Goal: Information Seeking & Learning: Find specific fact

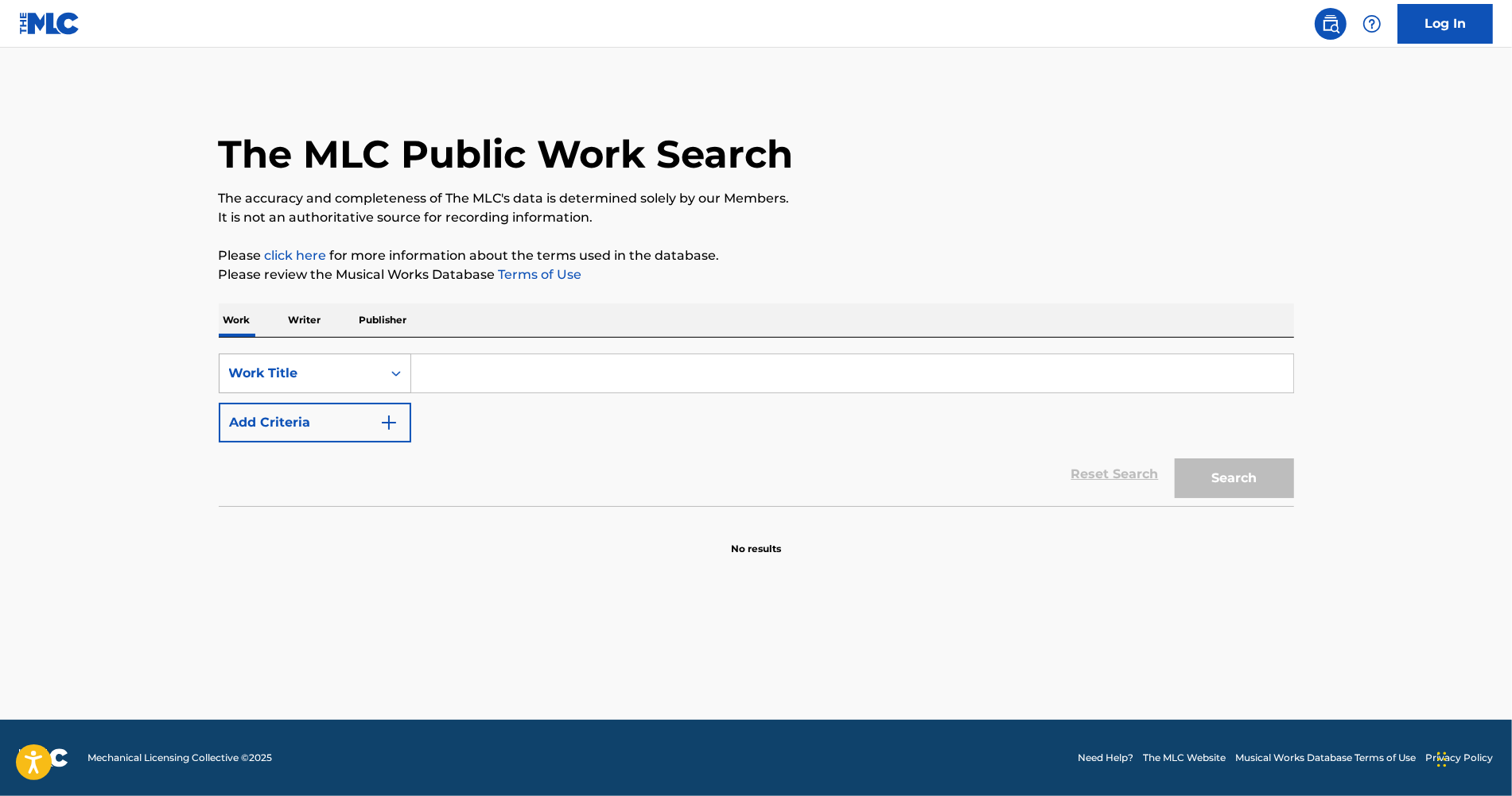
click at [371, 379] on div "Work Title" at bounding box center [300, 373] width 143 height 19
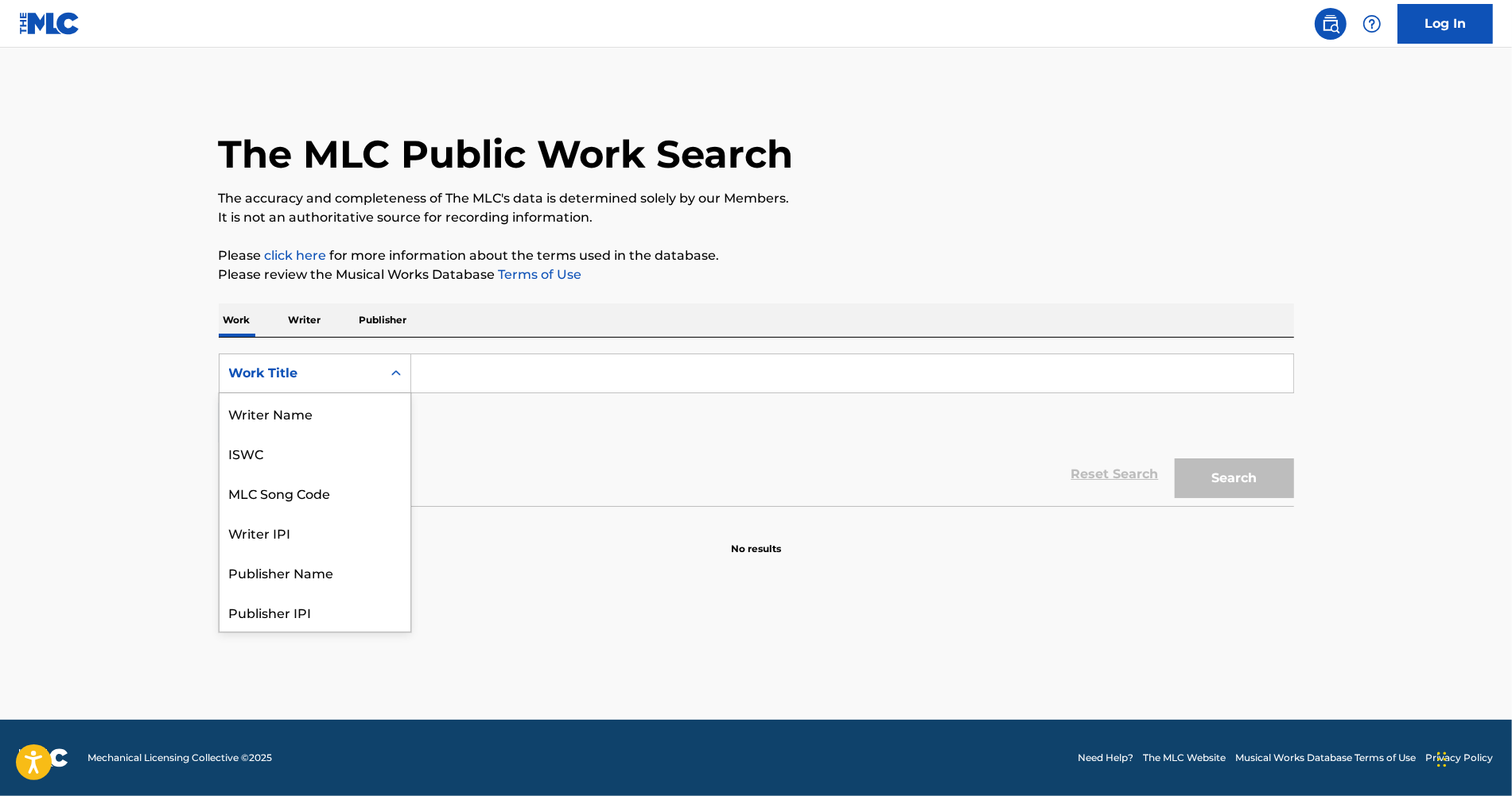
scroll to position [79, 0]
click at [541, 485] on div "Reset Search Search" at bounding box center [756, 474] width 1075 height 64
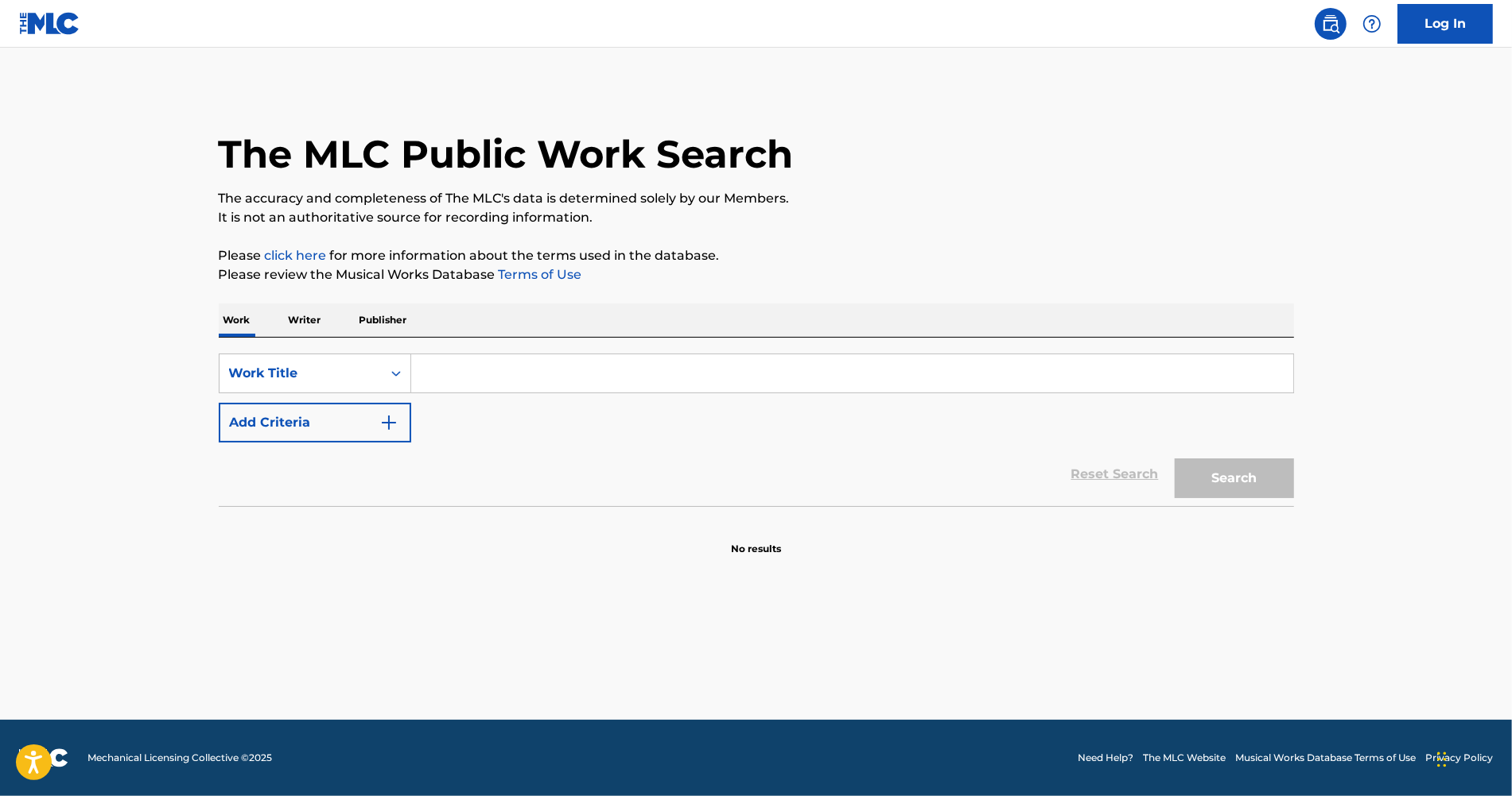
click at [1061, 156] on div "The MLC Public Work Search" at bounding box center [756, 146] width 1075 height 116
click at [138, 428] on main "The MLC Public Work Search The accuracy and completeness of The MLC's data is d…" at bounding box center [756, 383] width 1512 height 672
click at [492, 389] on input "Search Form" at bounding box center [852, 373] width 882 height 38
paste input "[PERSON_NAME] Sol"
type input "[PERSON_NAME] Sol"
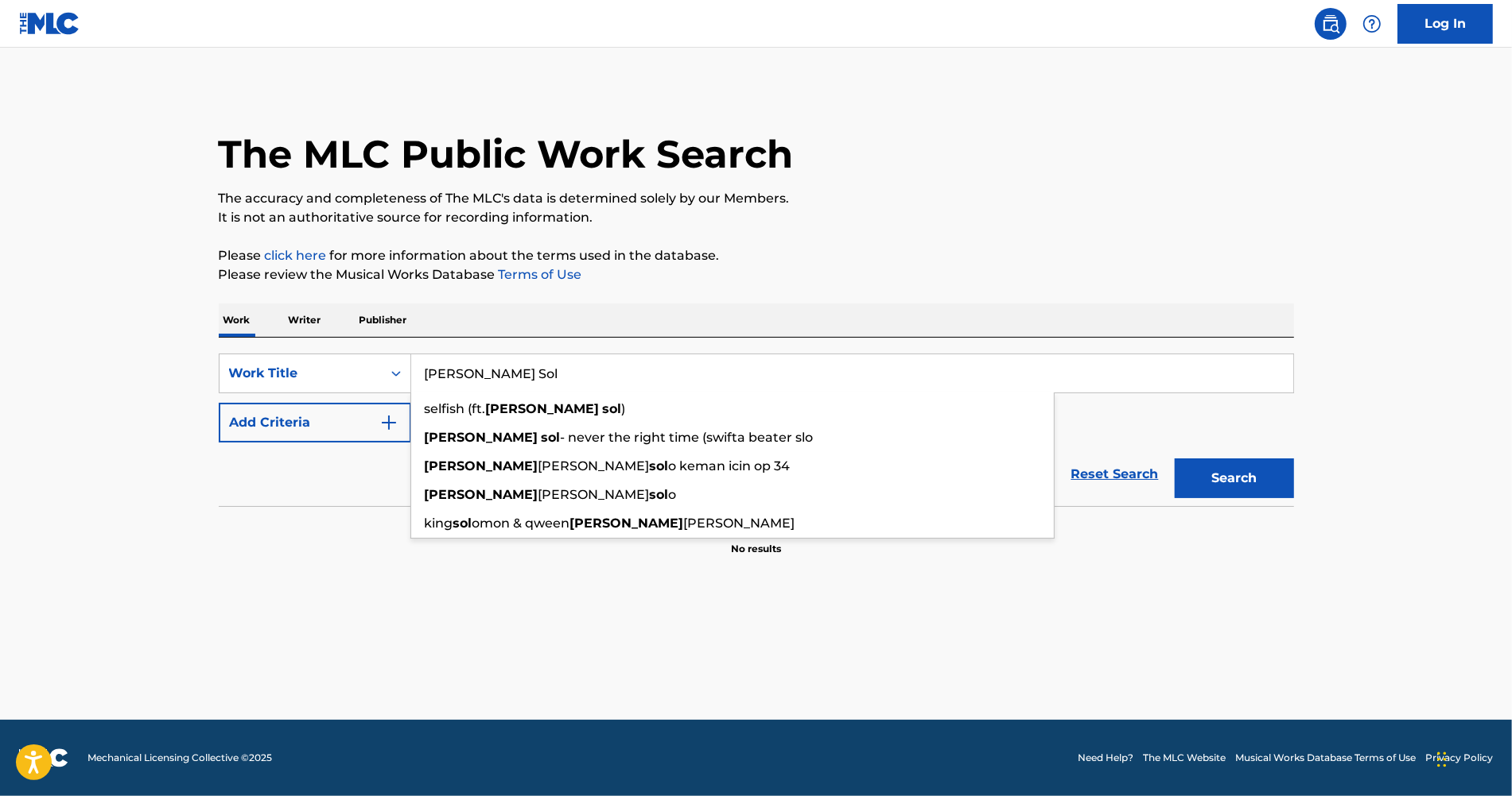
click at [445, 380] on input "[PERSON_NAME] Sol" at bounding box center [852, 373] width 882 height 38
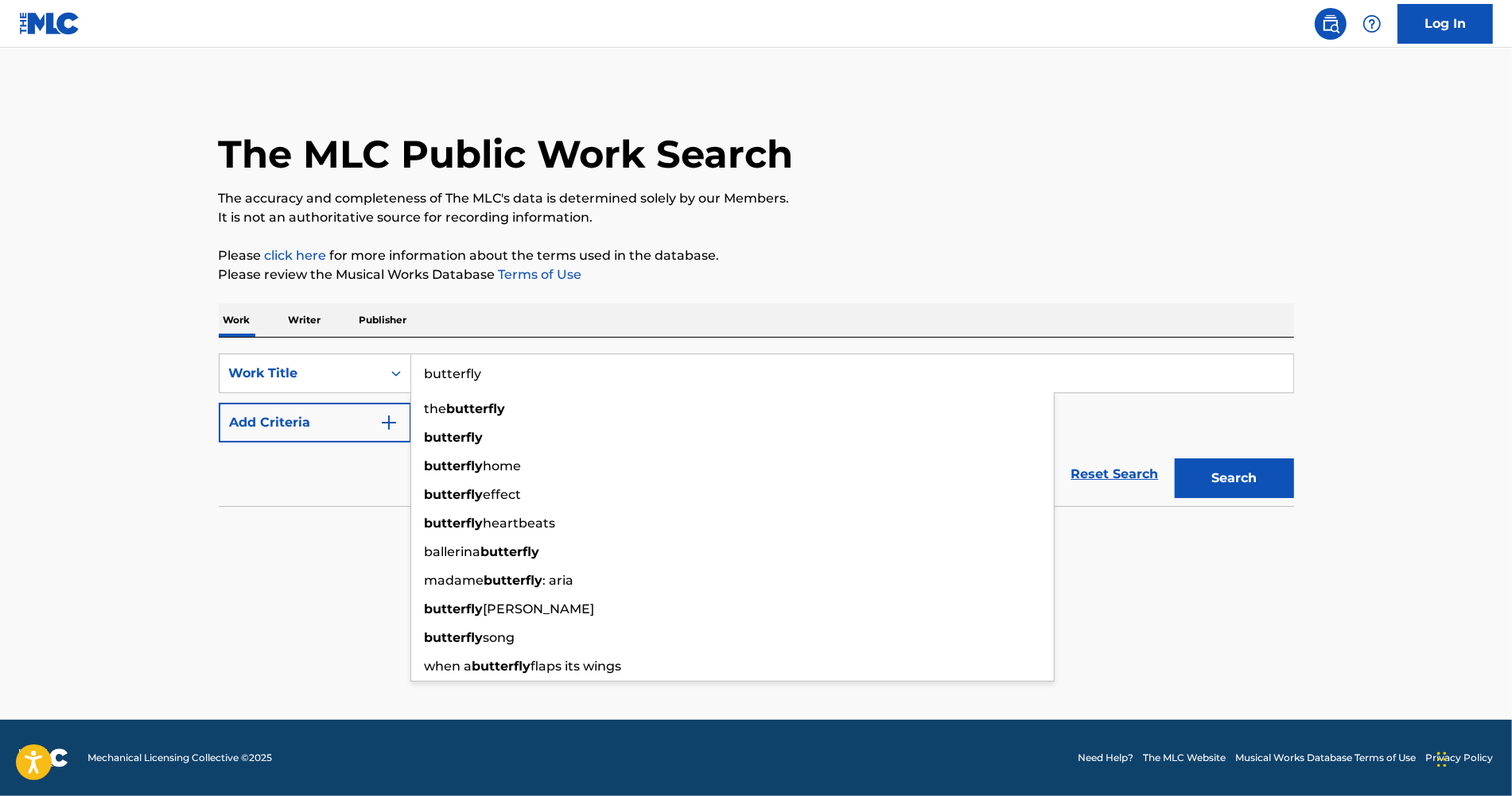
type input "butterfly"
click at [598, 299] on div "The MLC Public Work Search The accuracy and completeness of The MLC's data is d…" at bounding box center [756, 322] width 1113 height 469
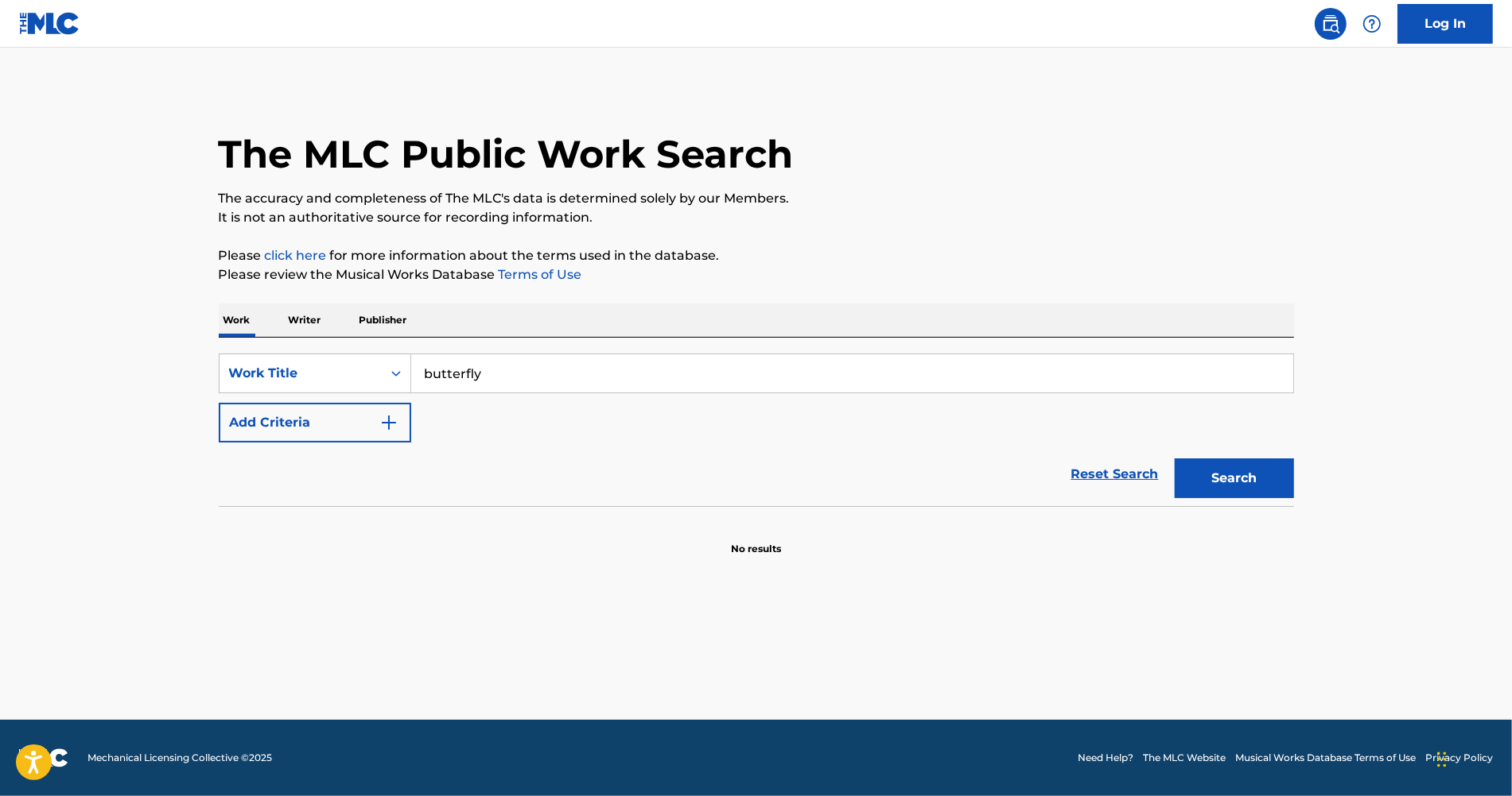
drag, startPoint x: 1209, startPoint y: 168, endPoint x: 1194, endPoint y: 167, distance: 15.0
click at [1194, 167] on div "The MLC Public Work Search" at bounding box center [756, 146] width 1075 height 116
click at [295, 428] on button "Add Criteria" at bounding box center [314, 423] width 192 height 39
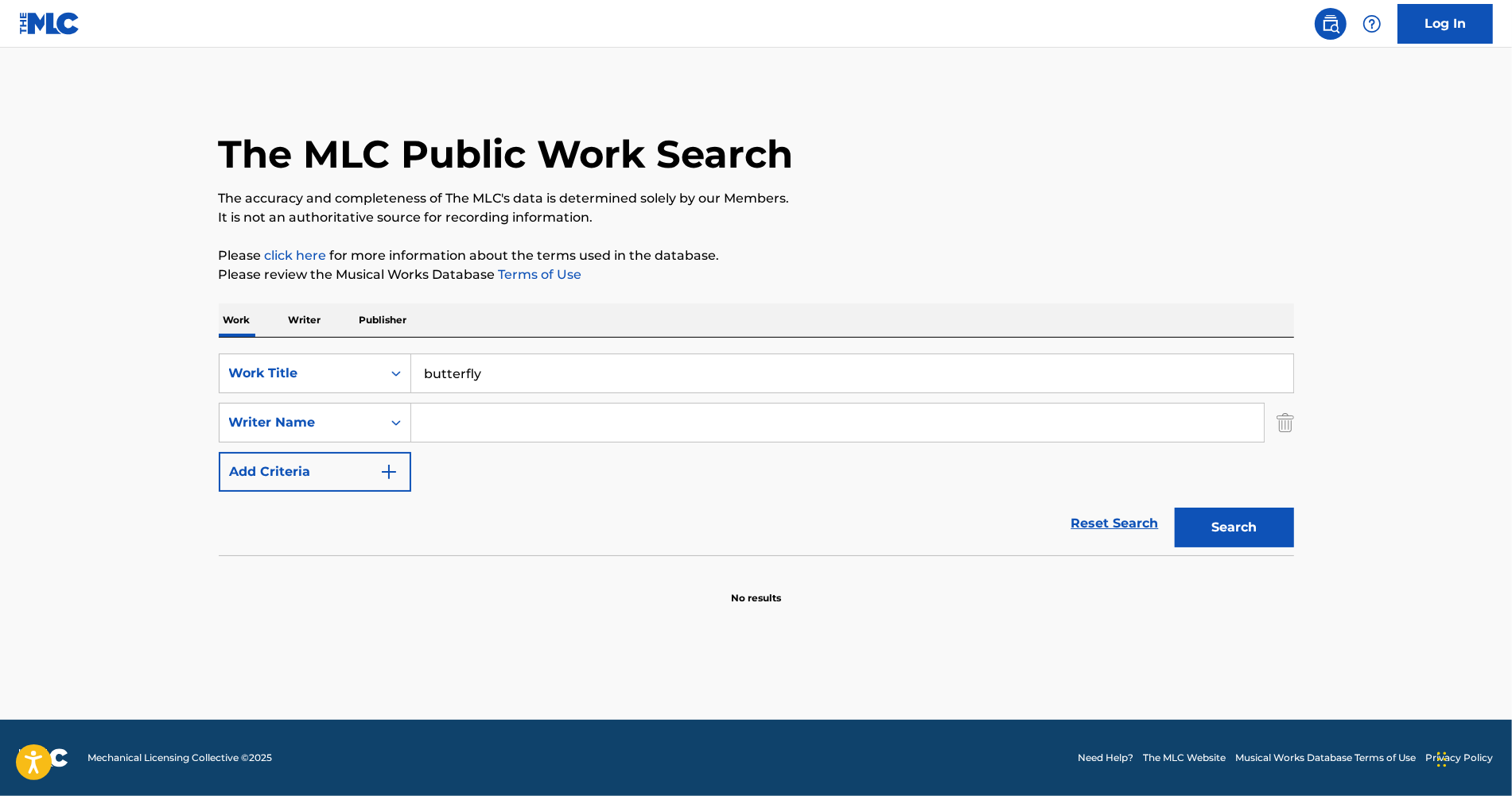
click at [474, 411] on input "Search Form" at bounding box center [838, 422] width 852 height 38
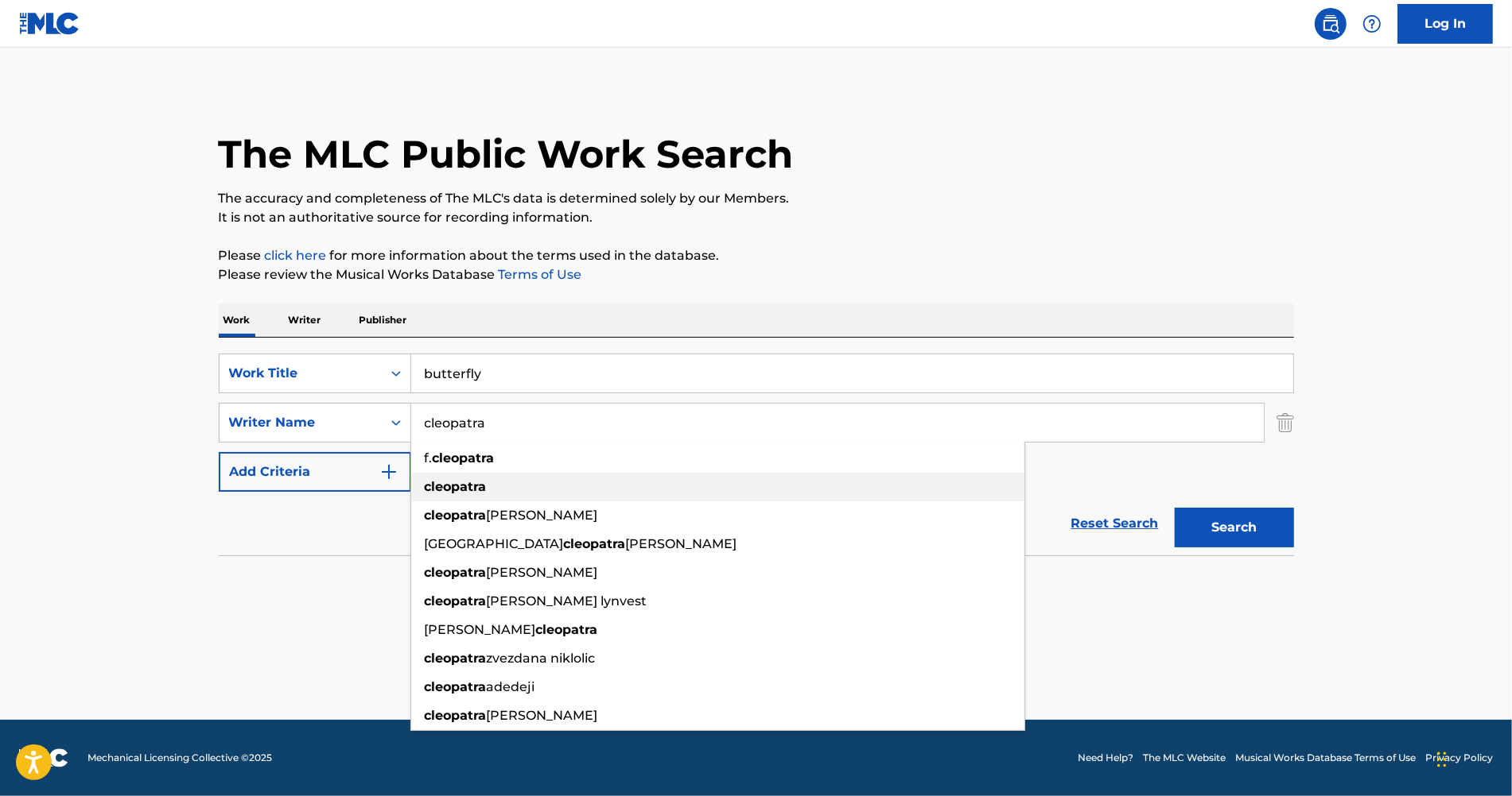
type input "cleopatra"
click at [577, 490] on div "cleopatra" at bounding box center [718, 487] width 613 height 29
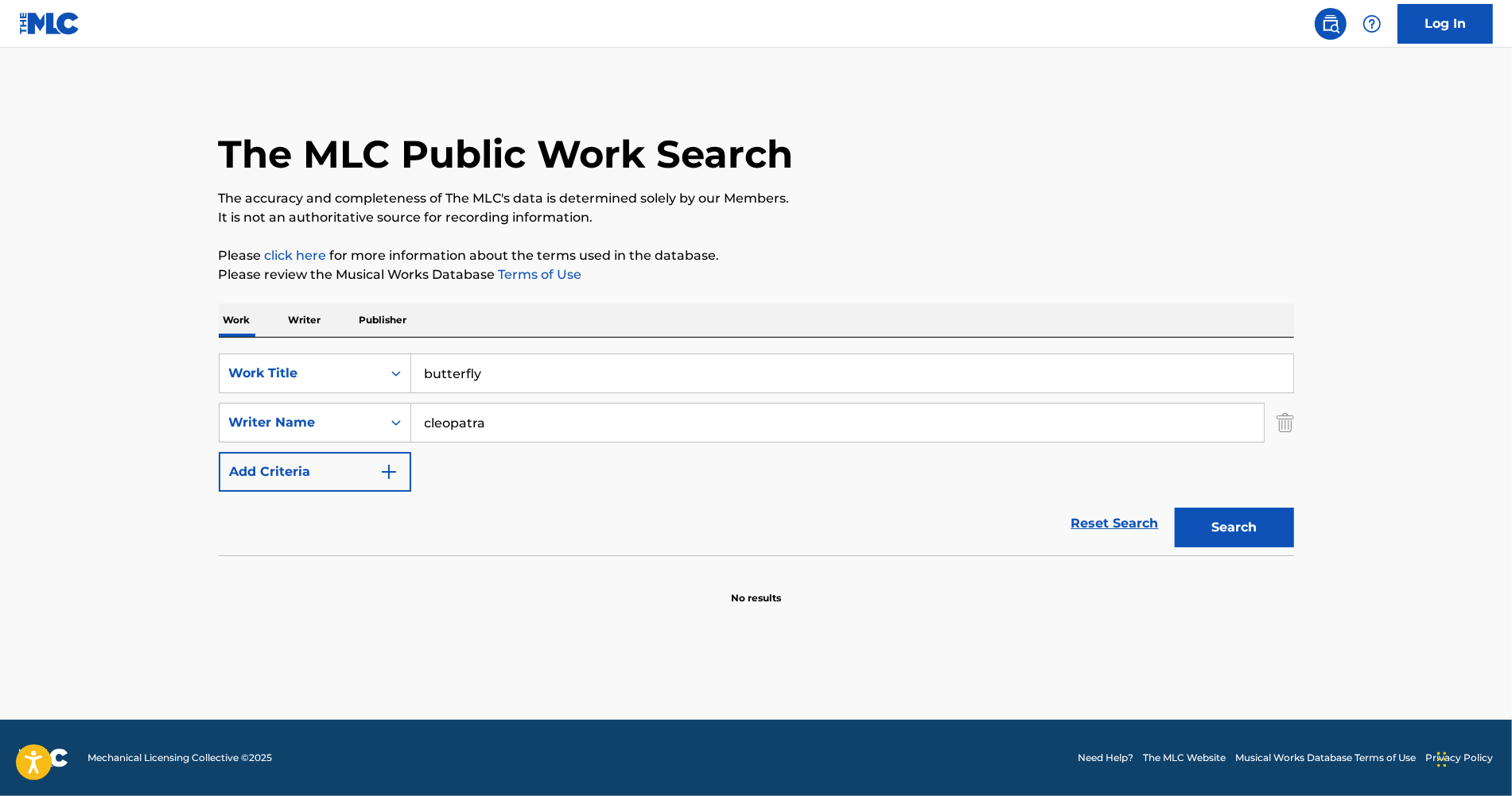
click at [1217, 520] on button "Search" at bounding box center [1233, 527] width 119 height 39
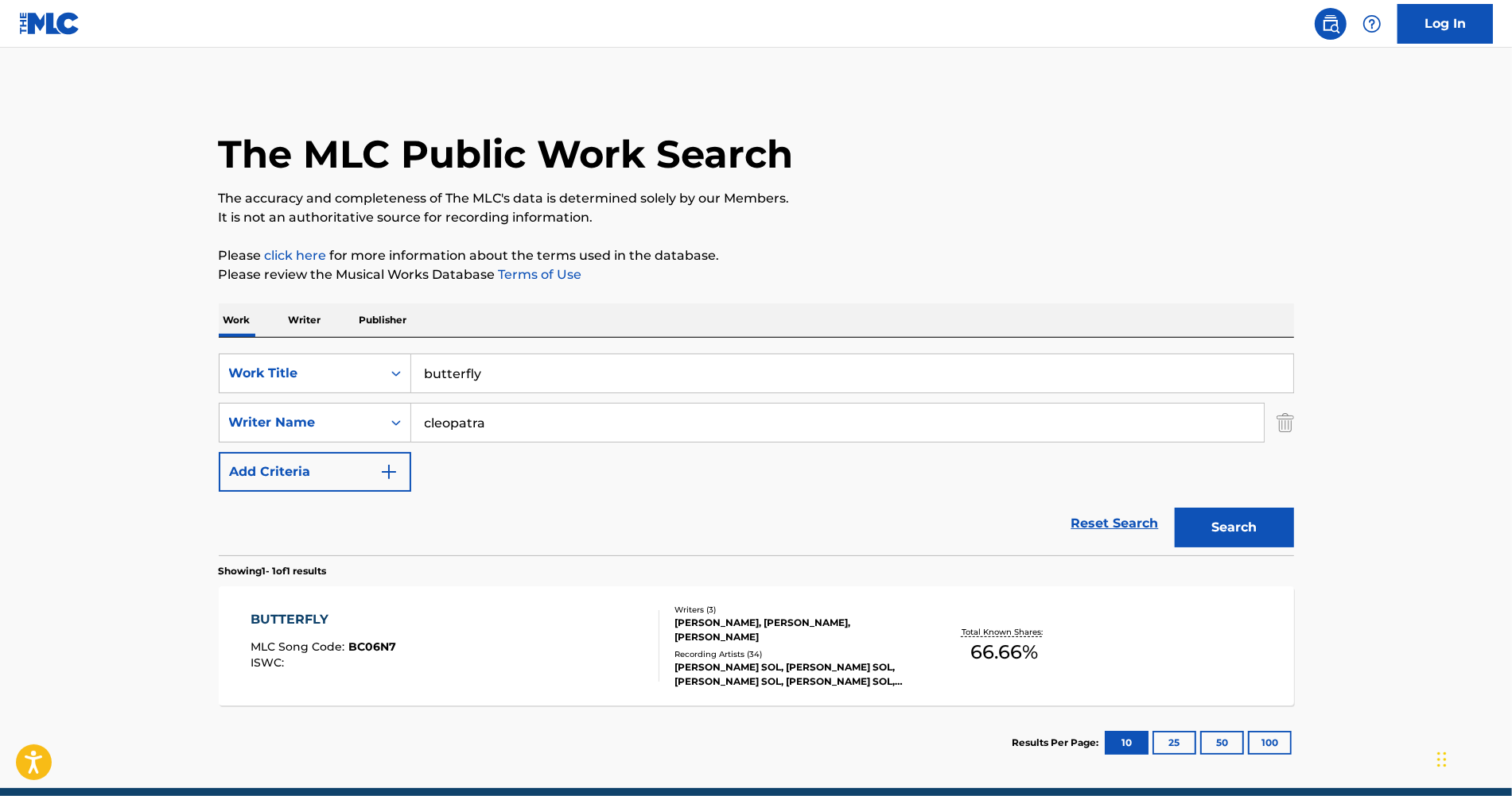
click at [586, 651] on div "BUTTERFLY MLC Song Code : BC06N7 ISWC :" at bounding box center [454, 645] width 409 height 72
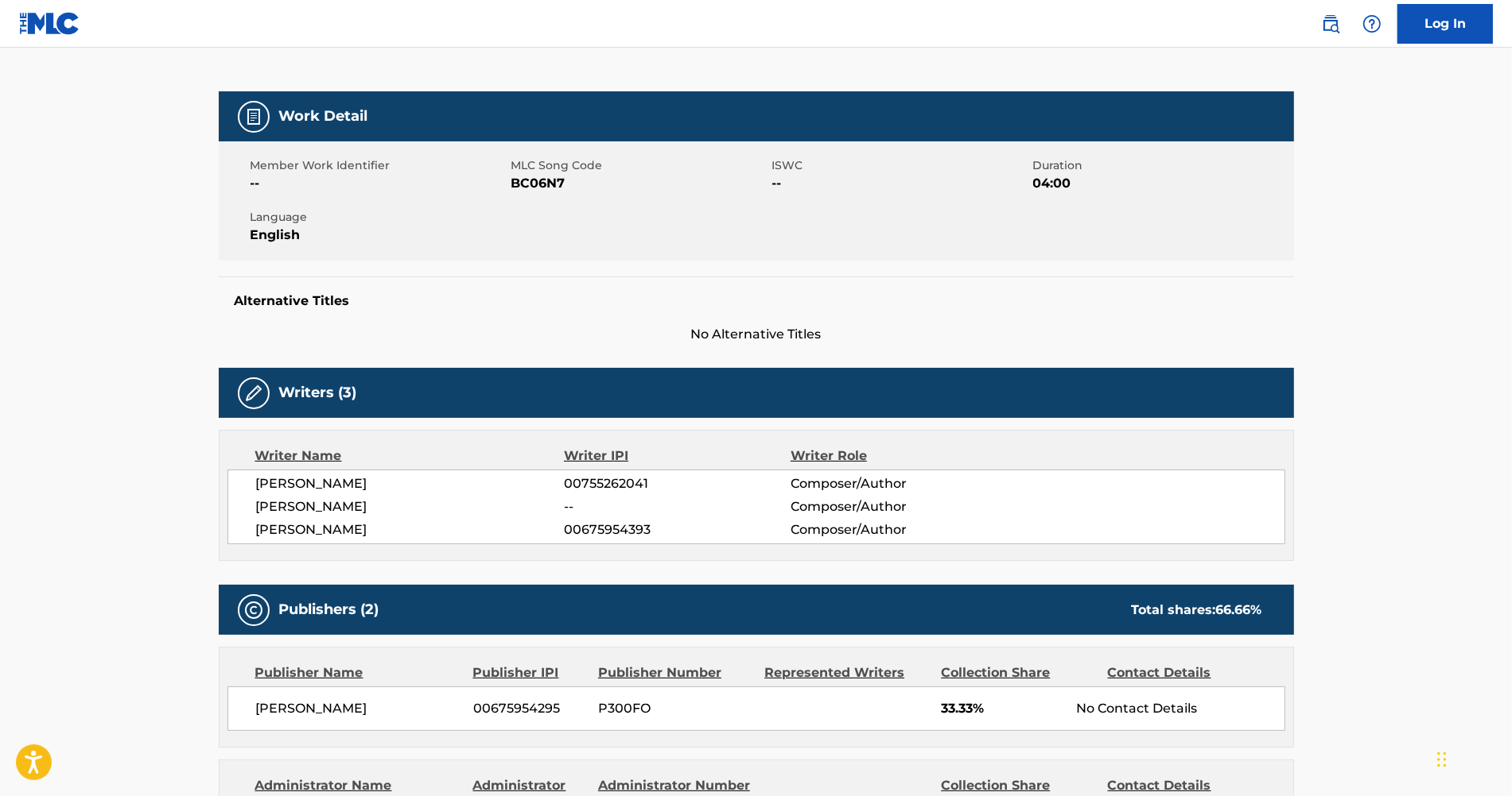
scroll to position [191, 0]
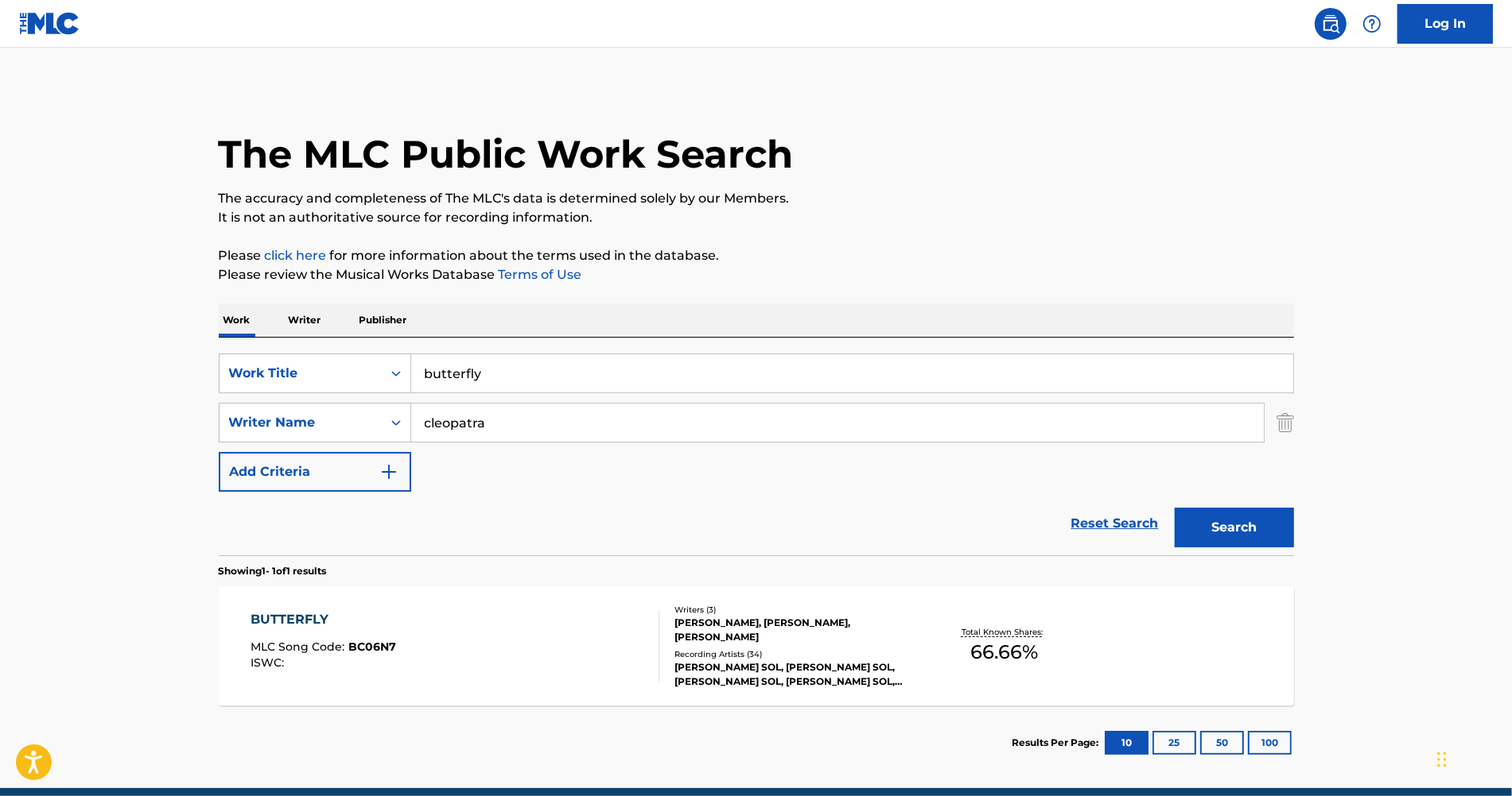
click at [442, 354] on input "butterfly" at bounding box center [852, 373] width 882 height 38
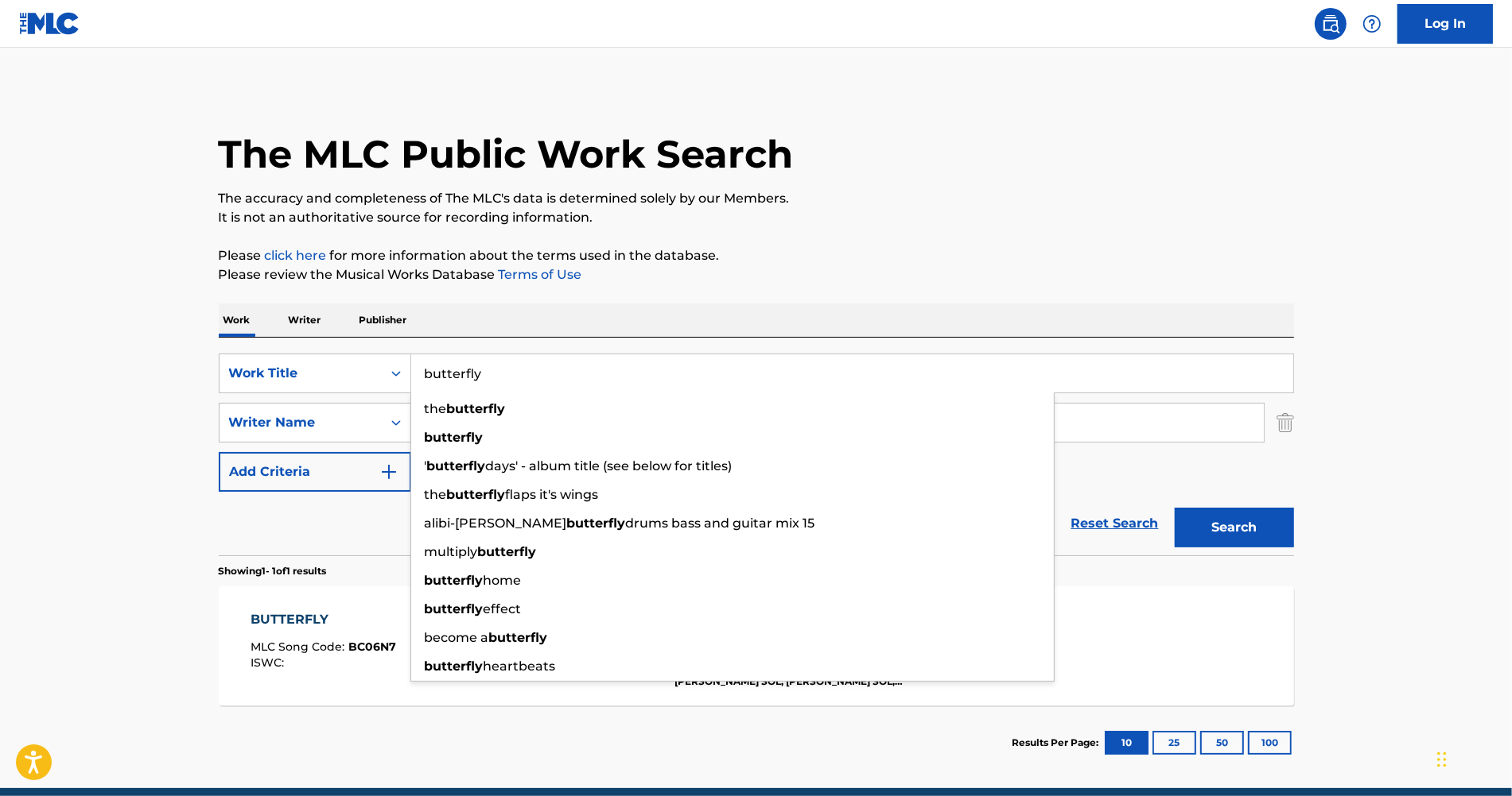
paste input "Go Bab"
type input "Go Baby"
click at [1174, 508] on button "Search" at bounding box center [1233, 527] width 119 height 39
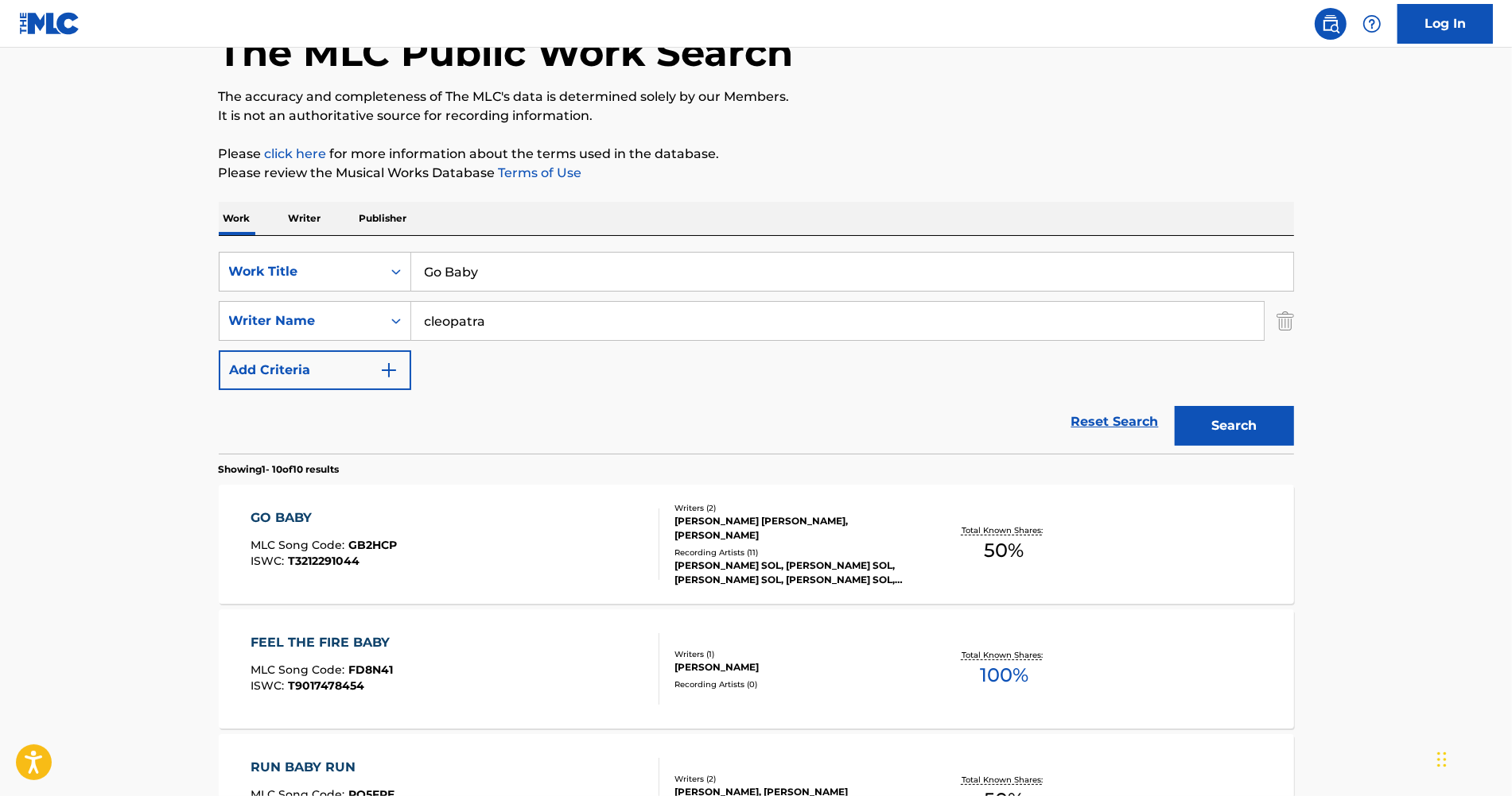
scroll to position [143, 0]
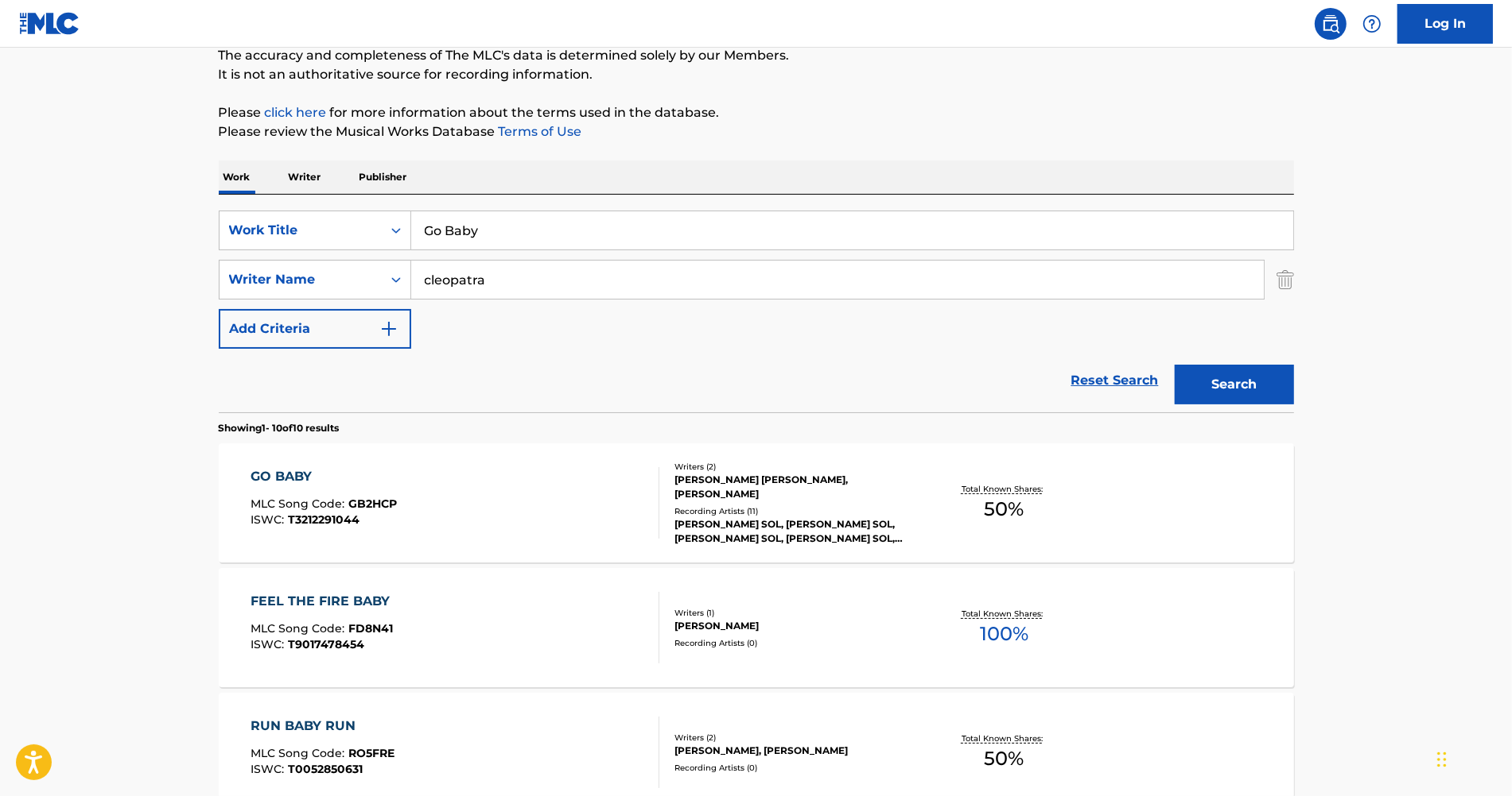
click at [478, 487] on div "GO BABY MLC Song Code : GB2HCP ISWC : T3212291044" at bounding box center [454, 503] width 409 height 72
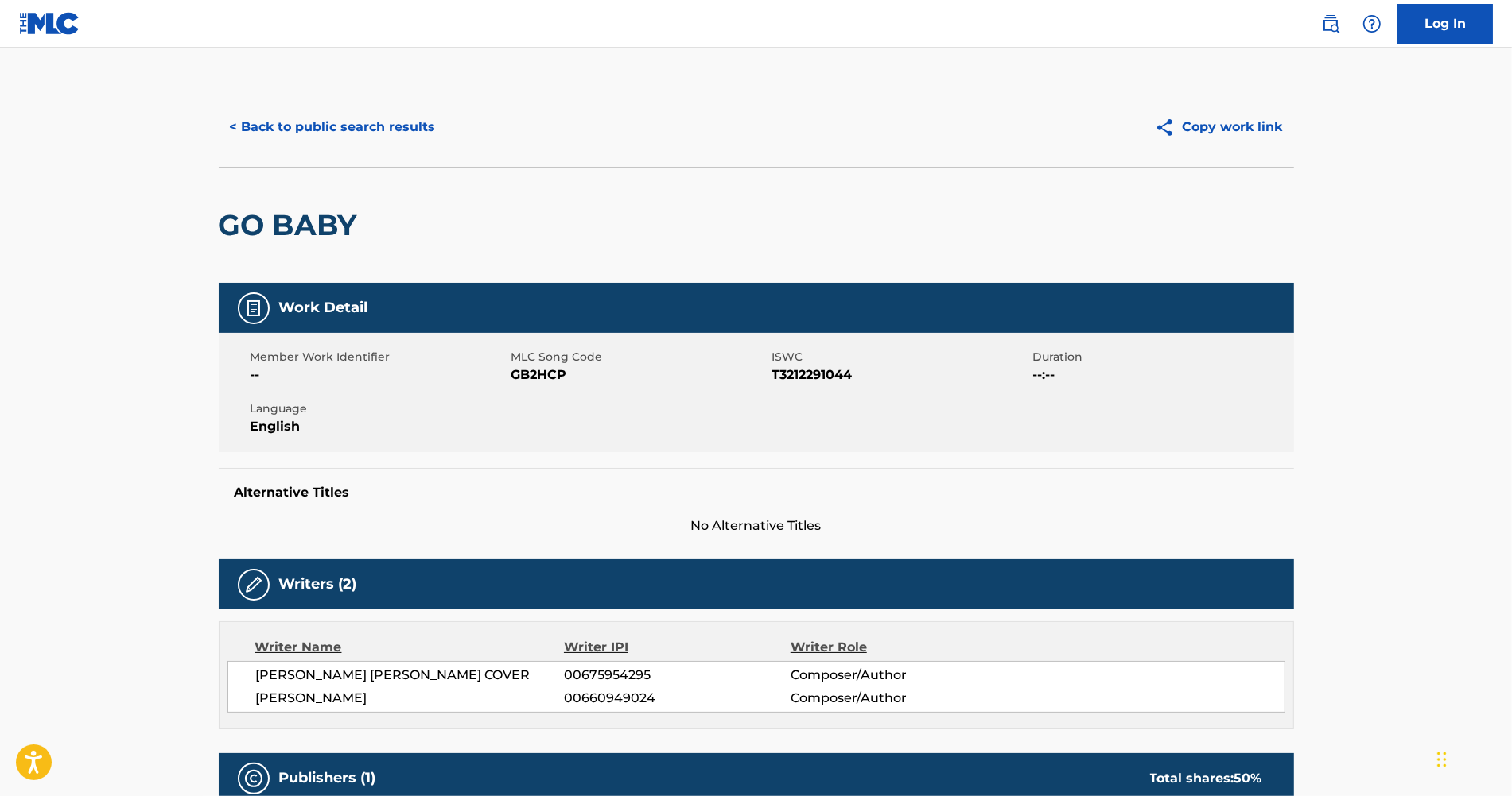
click at [327, 130] on button "< Back to public search results" at bounding box center [333, 127] width 228 height 39
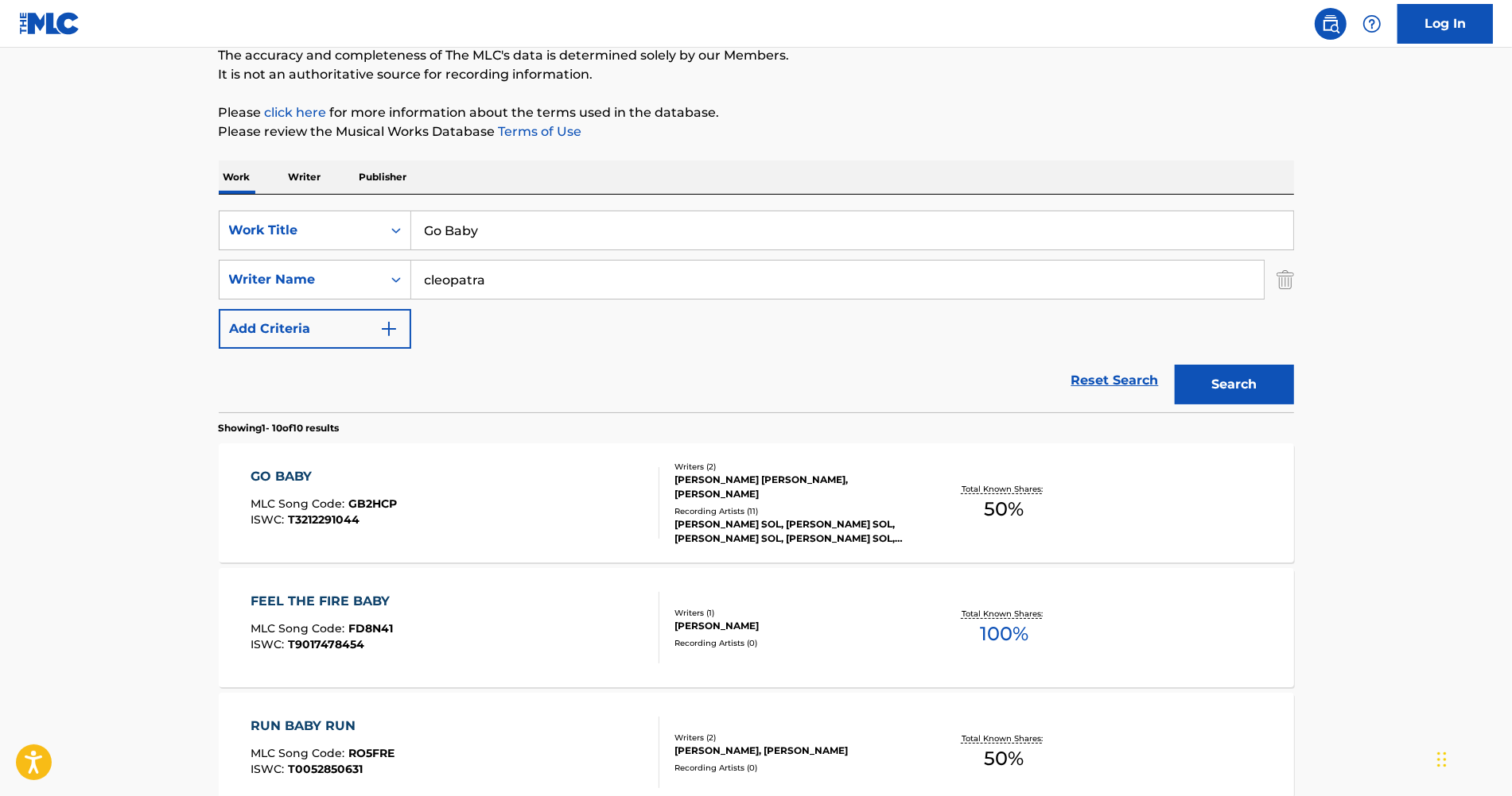
click at [482, 277] on input "cleopatra" at bounding box center [838, 279] width 852 height 38
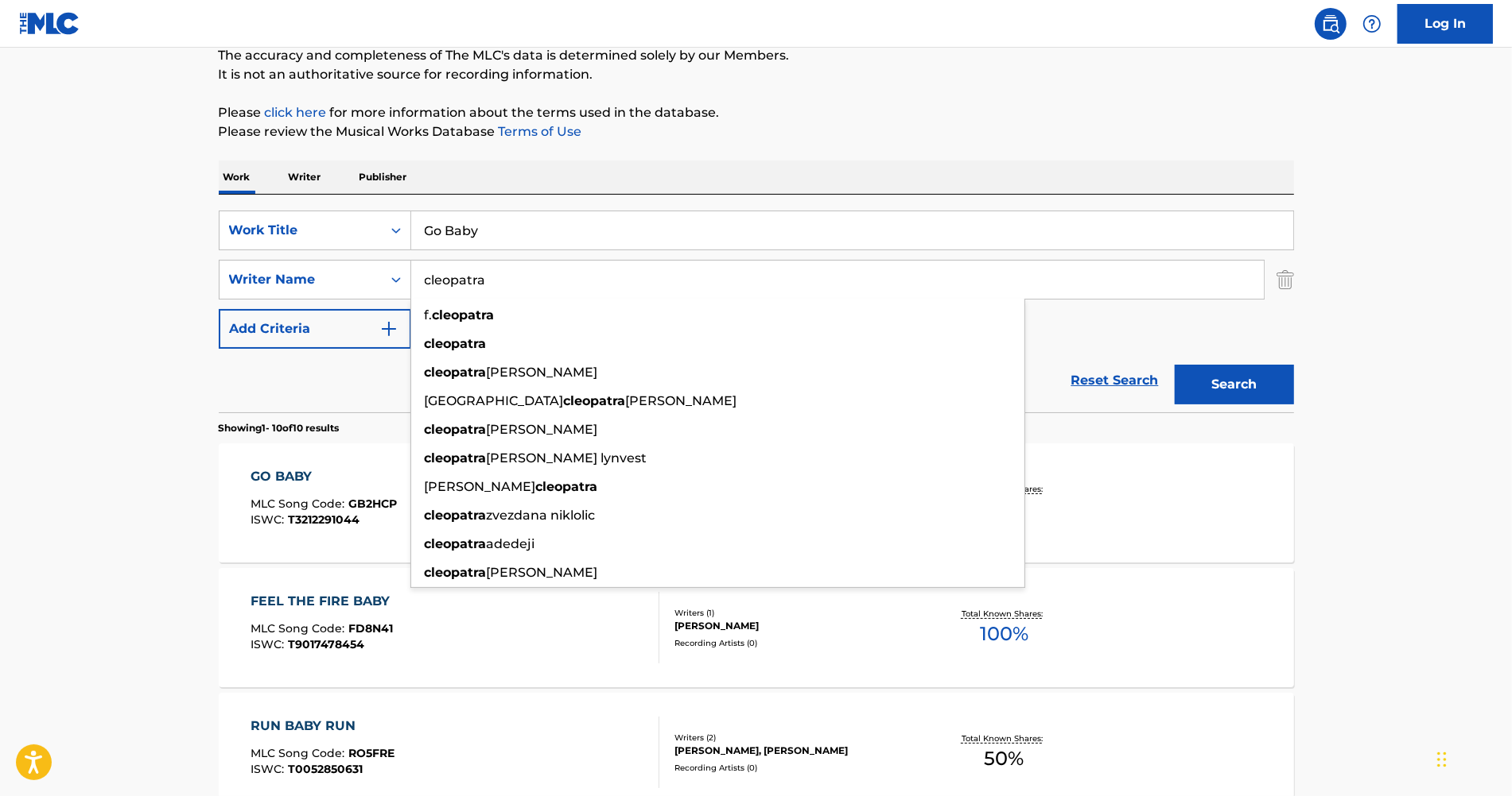
paste input "[PERSON_NAME]"
type input "[PERSON_NAME]"
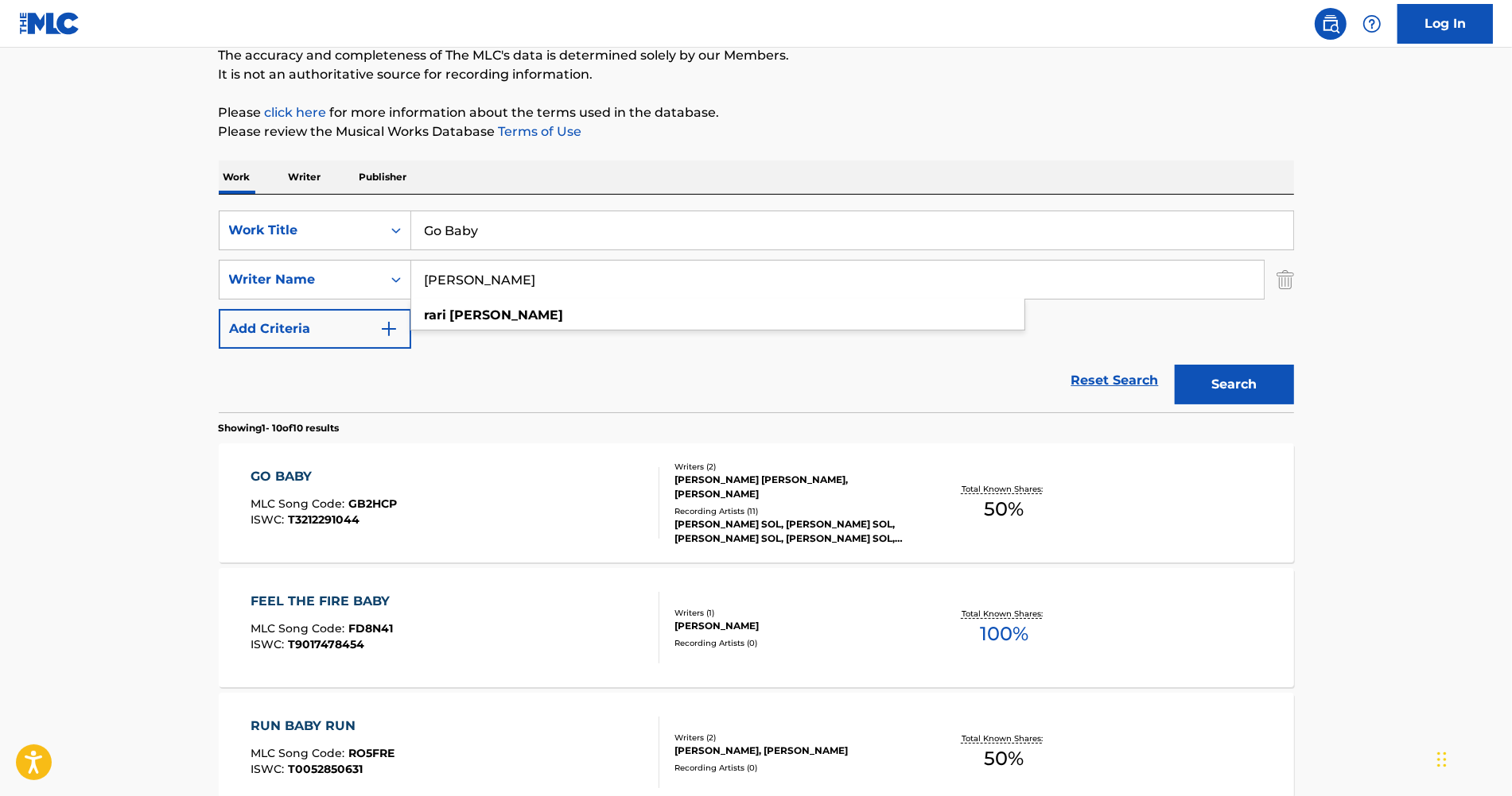
click at [482, 277] on input "[PERSON_NAME]" at bounding box center [838, 279] width 852 height 38
click at [449, 273] on input "Search Form" at bounding box center [838, 279] width 852 height 38
paste input "[PERSON_NAME]"
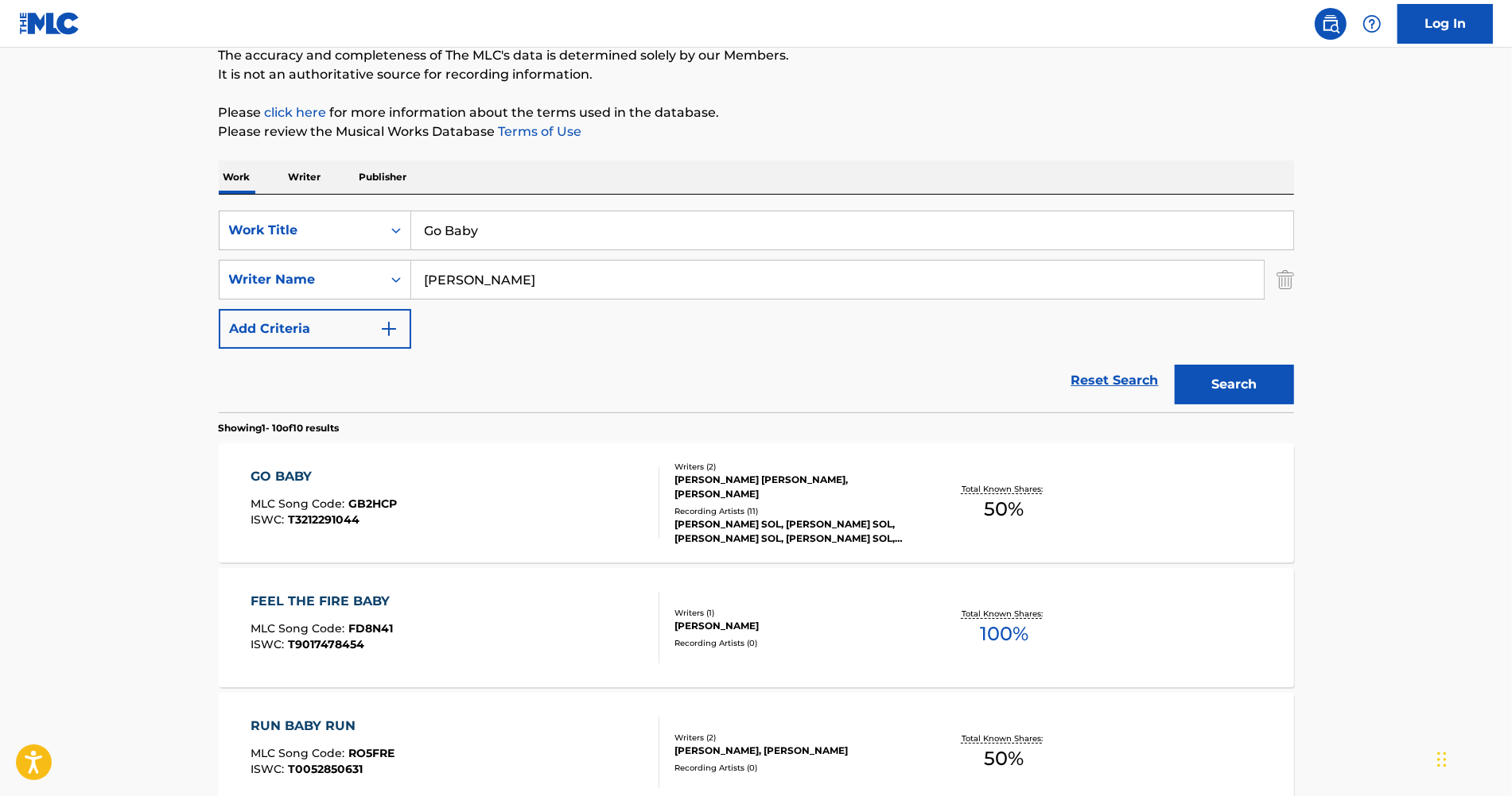
type input "[PERSON_NAME]"
click at [453, 235] on input "Go Baby" at bounding box center [852, 230] width 882 height 38
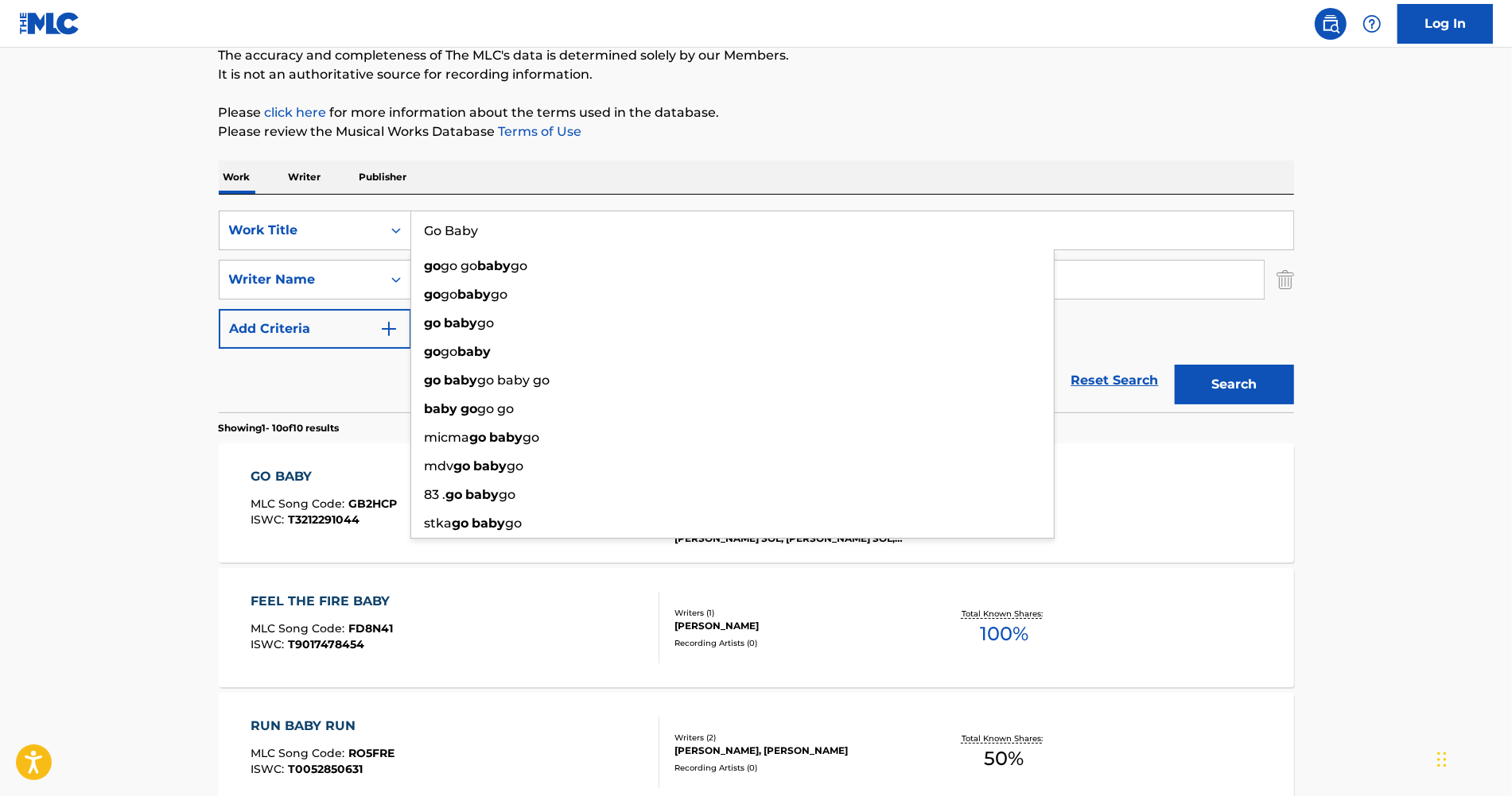
click at [453, 235] on input "Go Baby" at bounding box center [852, 230] width 882 height 38
type input "far away"
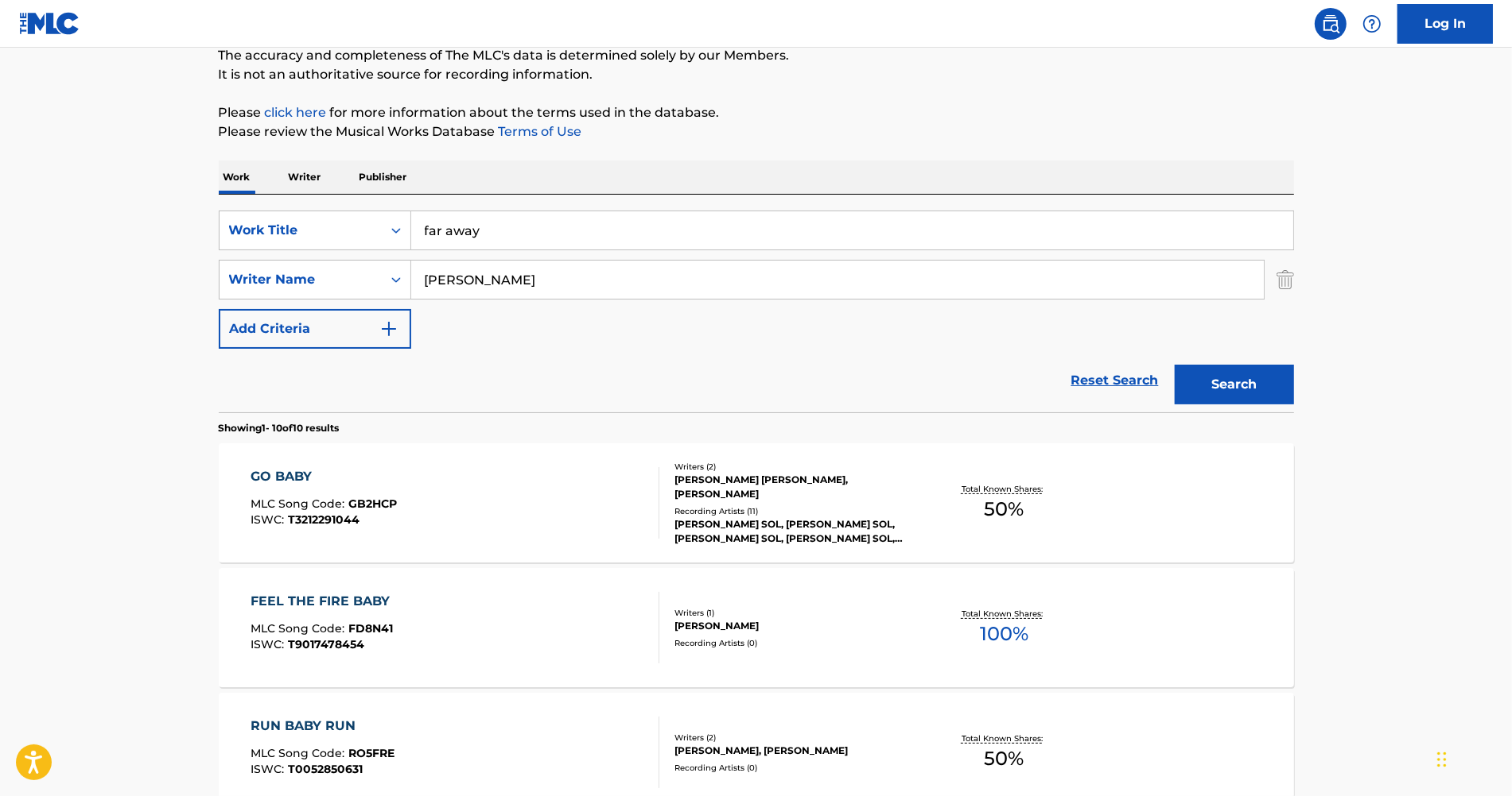
click at [1223, 390] on button "Search" at bounding box center [1233, 385] width 119 height 39
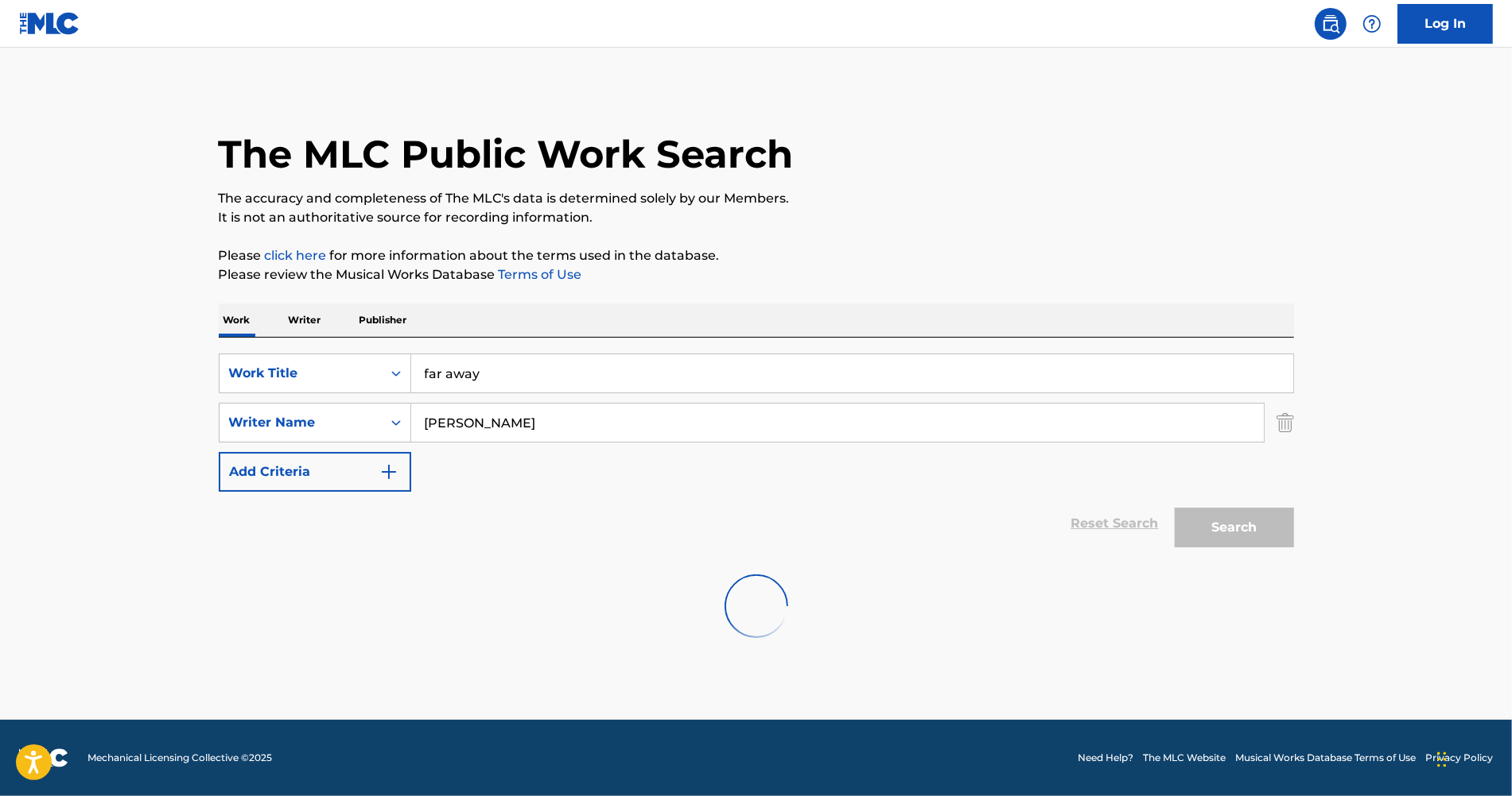
scroll to position [0, 0]
click at [645, 374] on input "far away" at bounding box center [852, 373] width 882 height 38
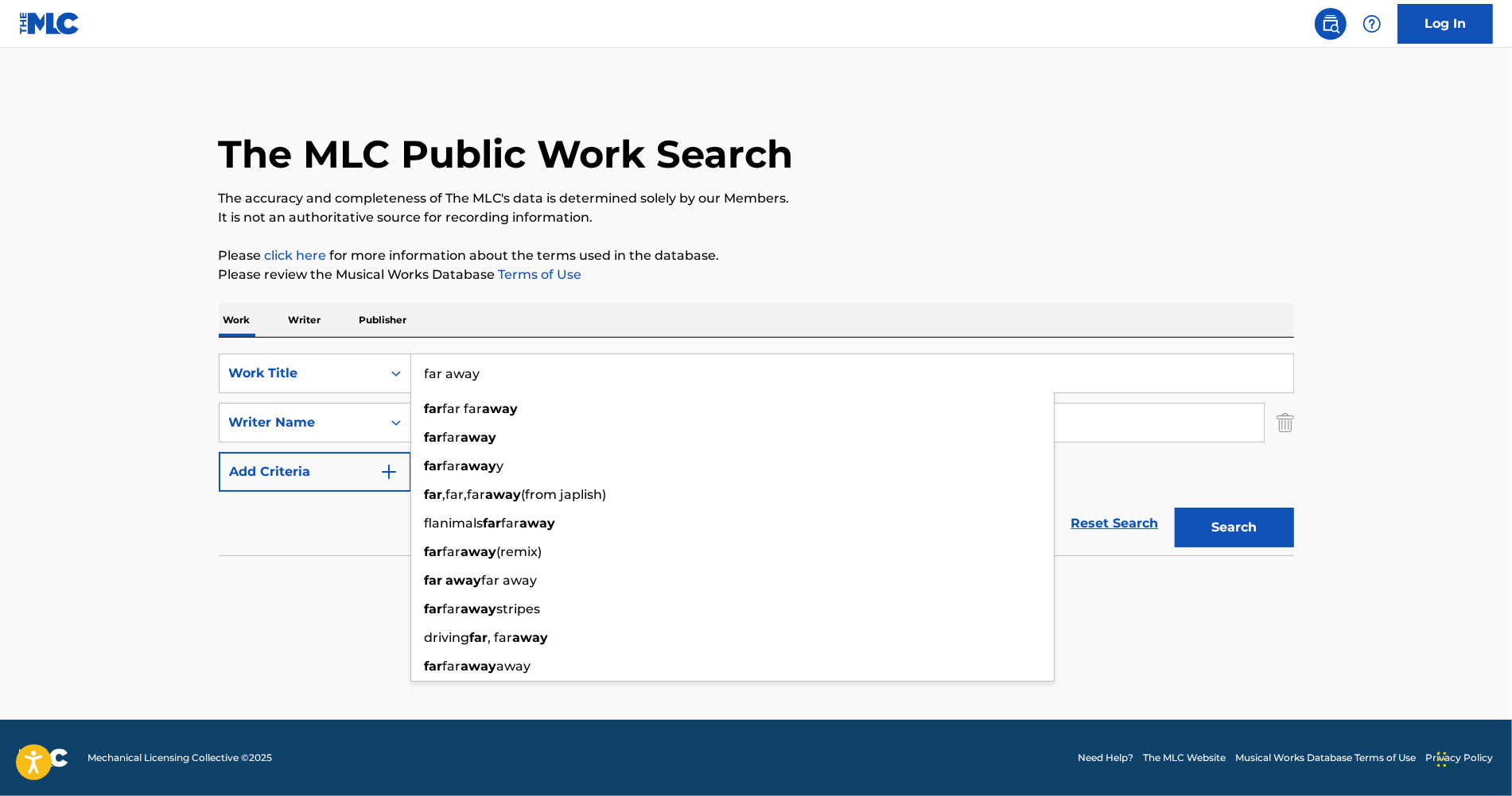
click at [645, 374] on input "far away" at bounding box center [852, 373] width 882 height 38
click at [139, 420] on main "The MLC Public Work Search The accuracy and completeness of The MLC's data is d…" at bounding box center [756, 383] width 1512 height 672
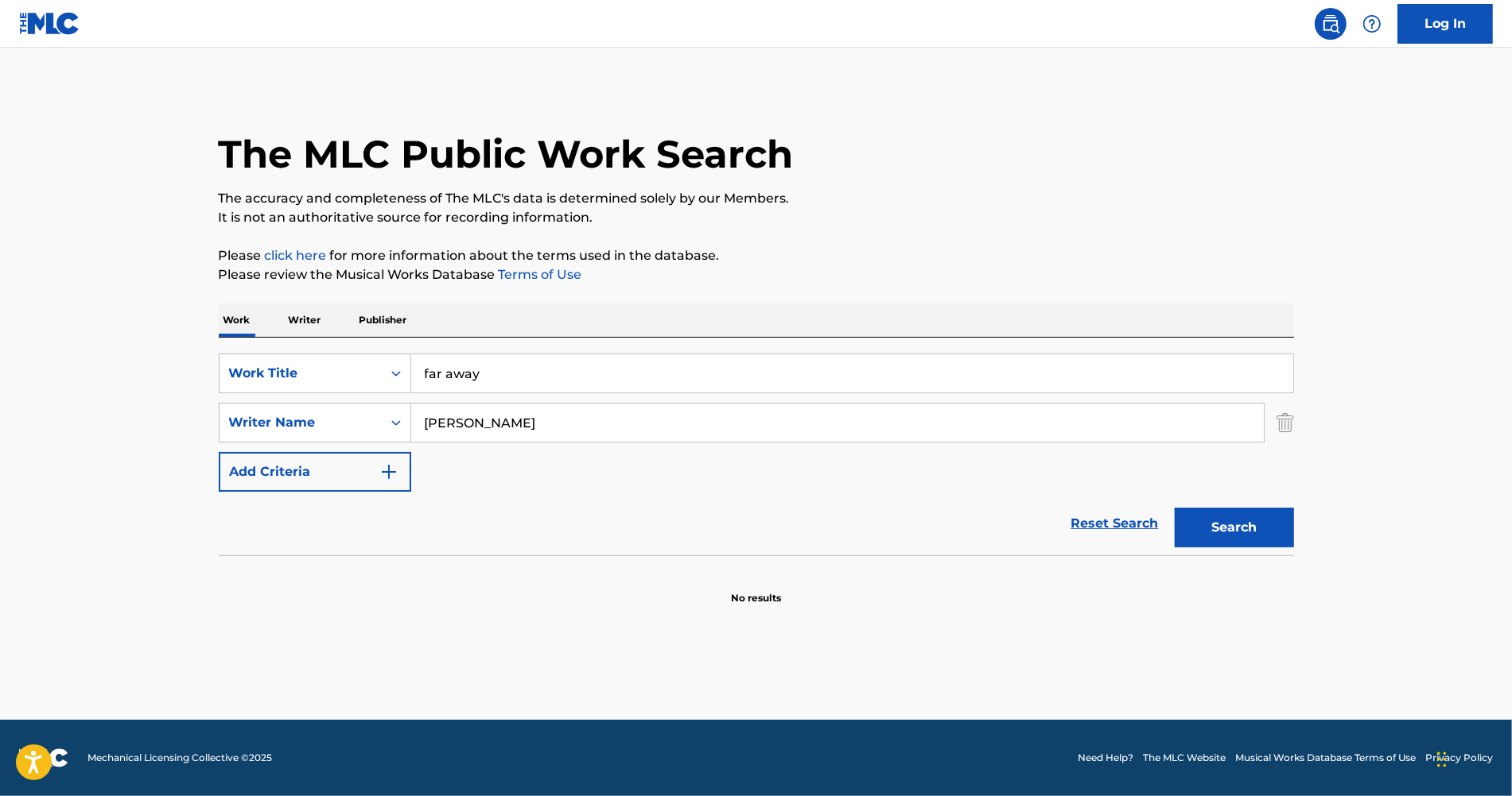
click at [514, 432] on input "[PERSON_NAME]" at bounding box center [838, 422] width 852 height 38
paste input "[PERSON_NAME]"
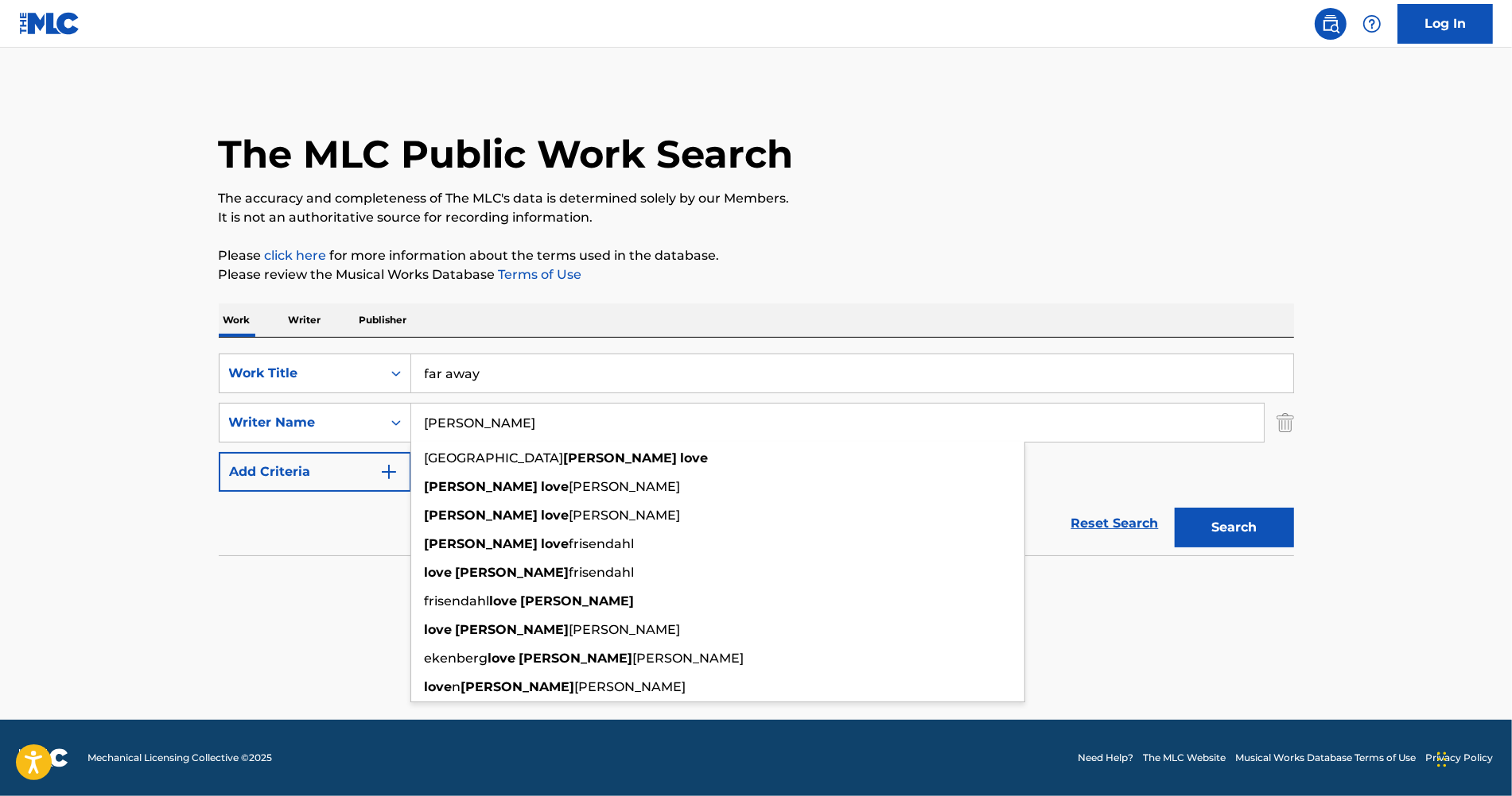
type input "[PERSON_NAME]"
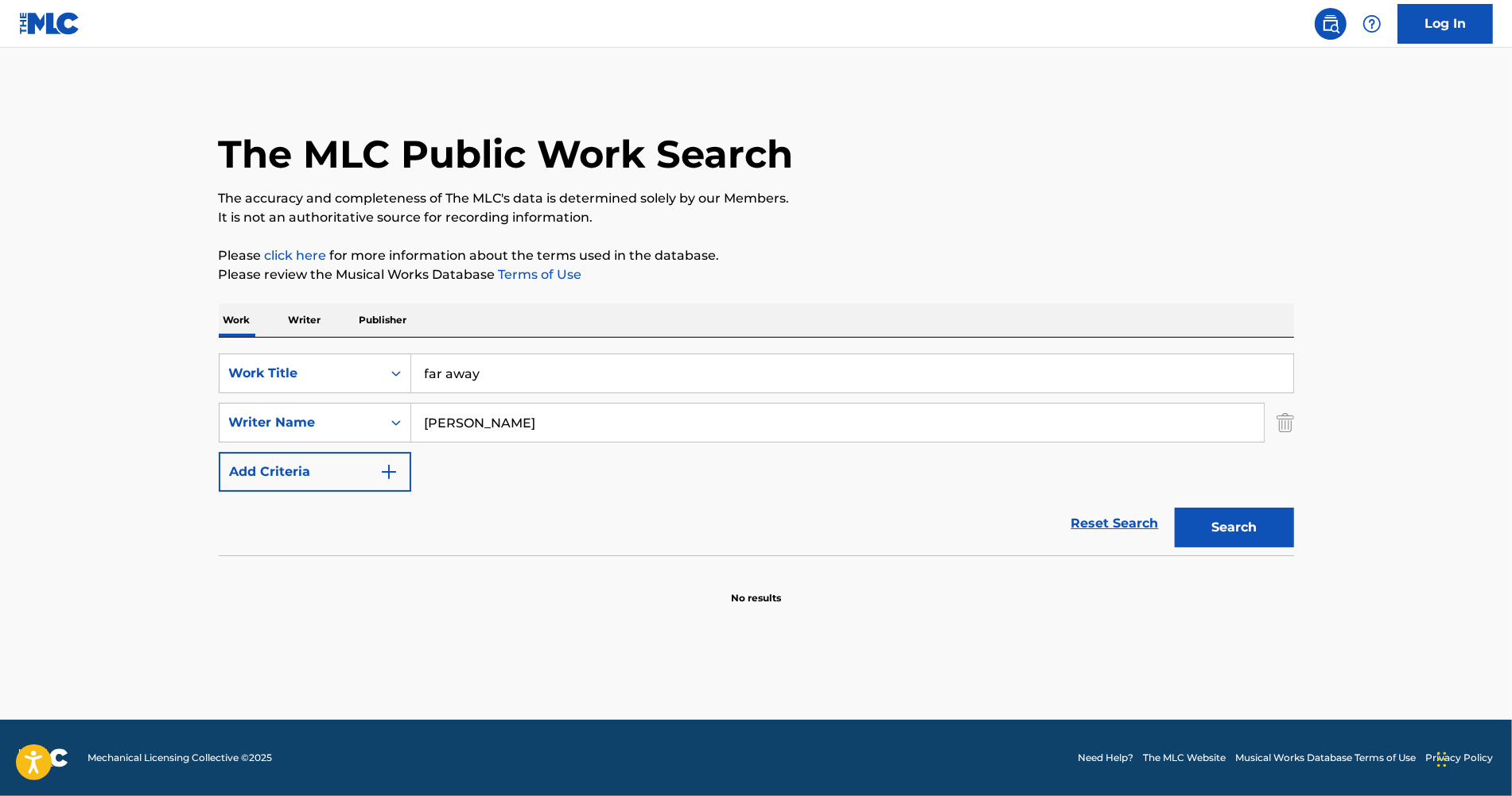
click at [77, 497] on main "The MLC Public Work Search The accuracy and completeness of The MLC's data is d…" at bounding box center [756, 383] width 1512 height 672
click at [1438, 278] on main "The MLC Public Work Search The accuracy and completeness of The MLC's data is d…" at bounding box center [756, 383] width 1512 height 672
click at [1246, 535] on button "Search" at bounding box center [1233, 527] width 119 height 39
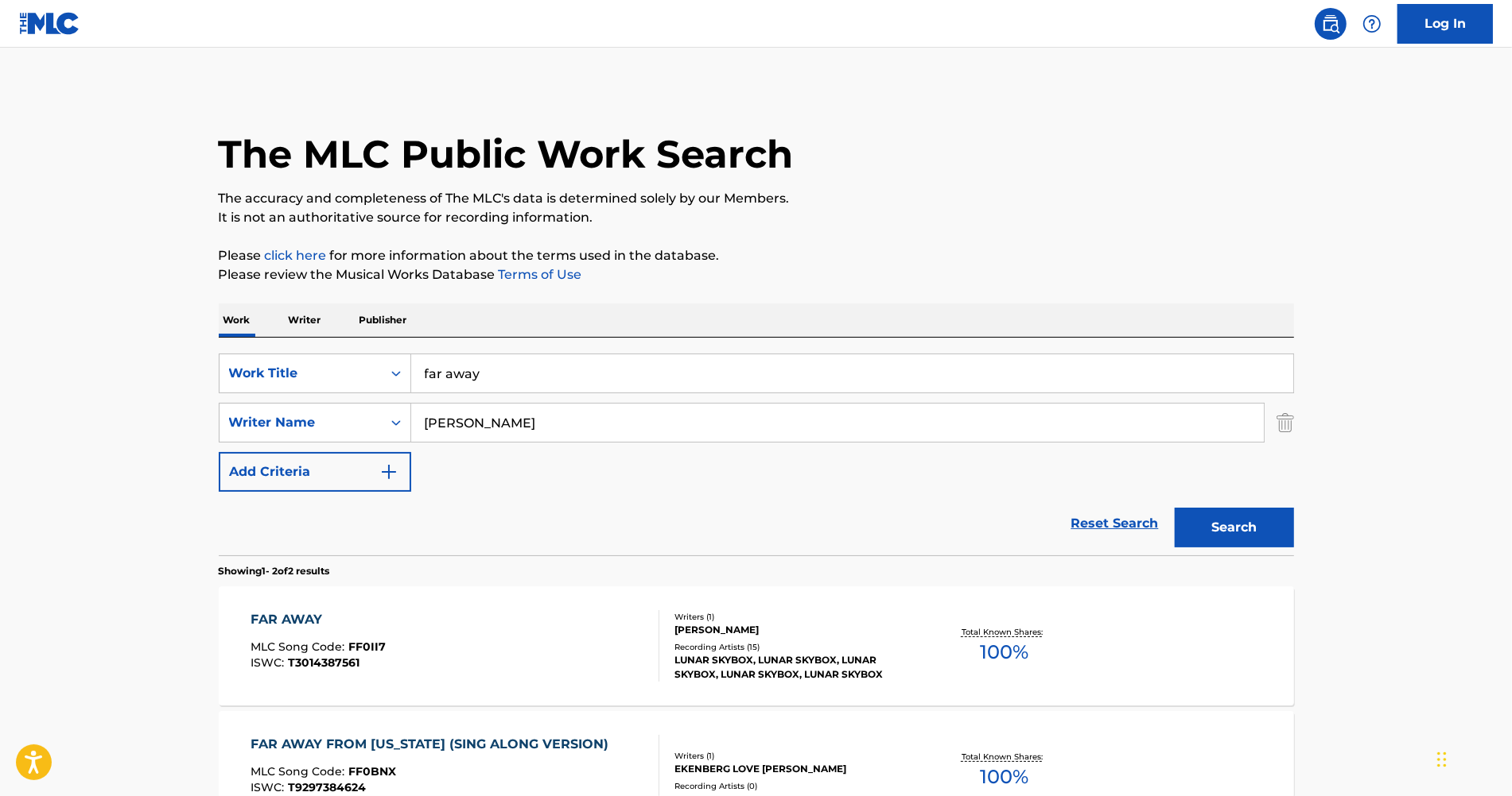
click at [499, 612] on div "FAR AWAY MLC Song Code : FF0II7 ISWC : T3014387561" at bounding box center [454, 645] width 409 height 72
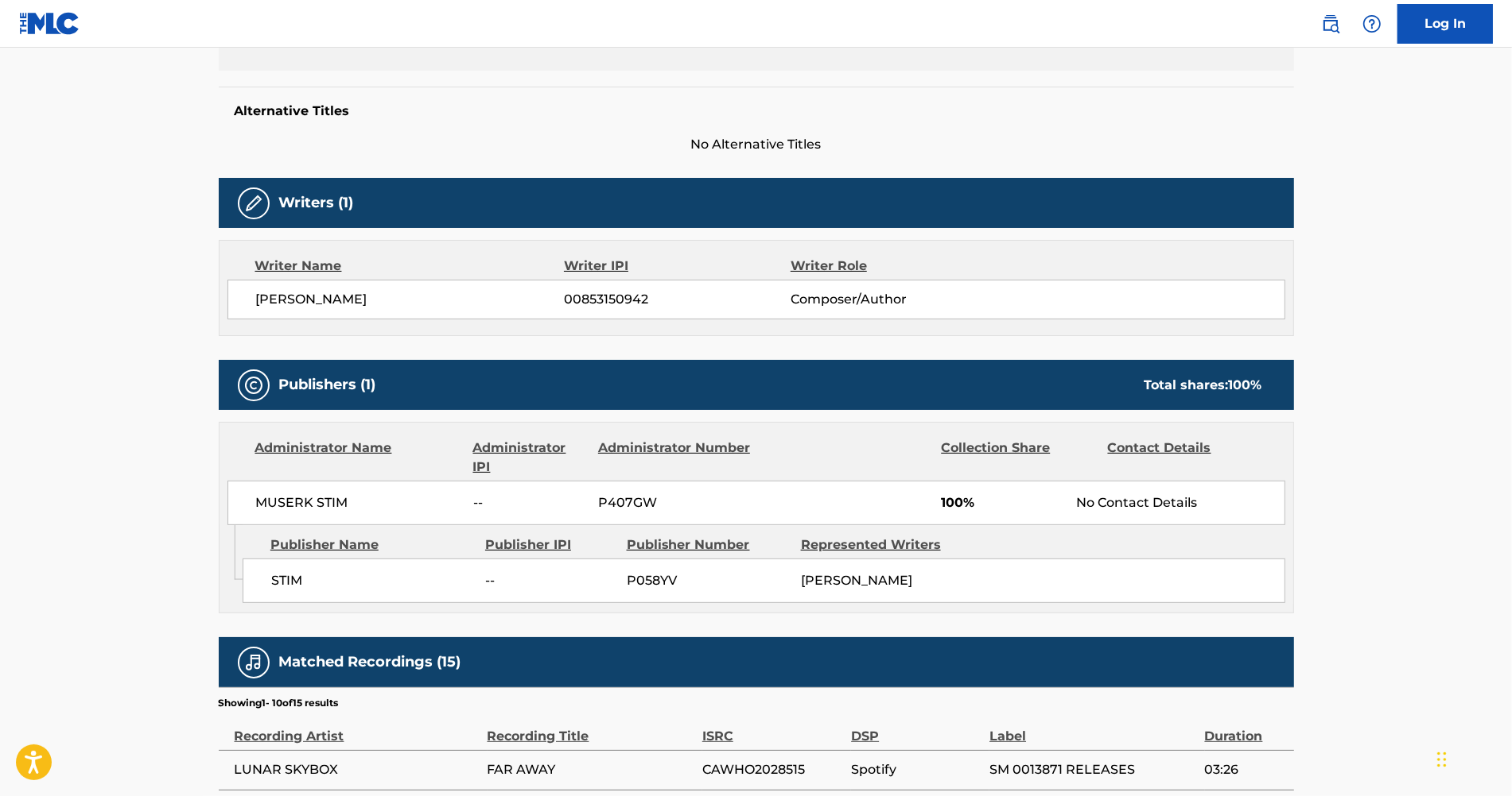
scroll to position [429, 0]
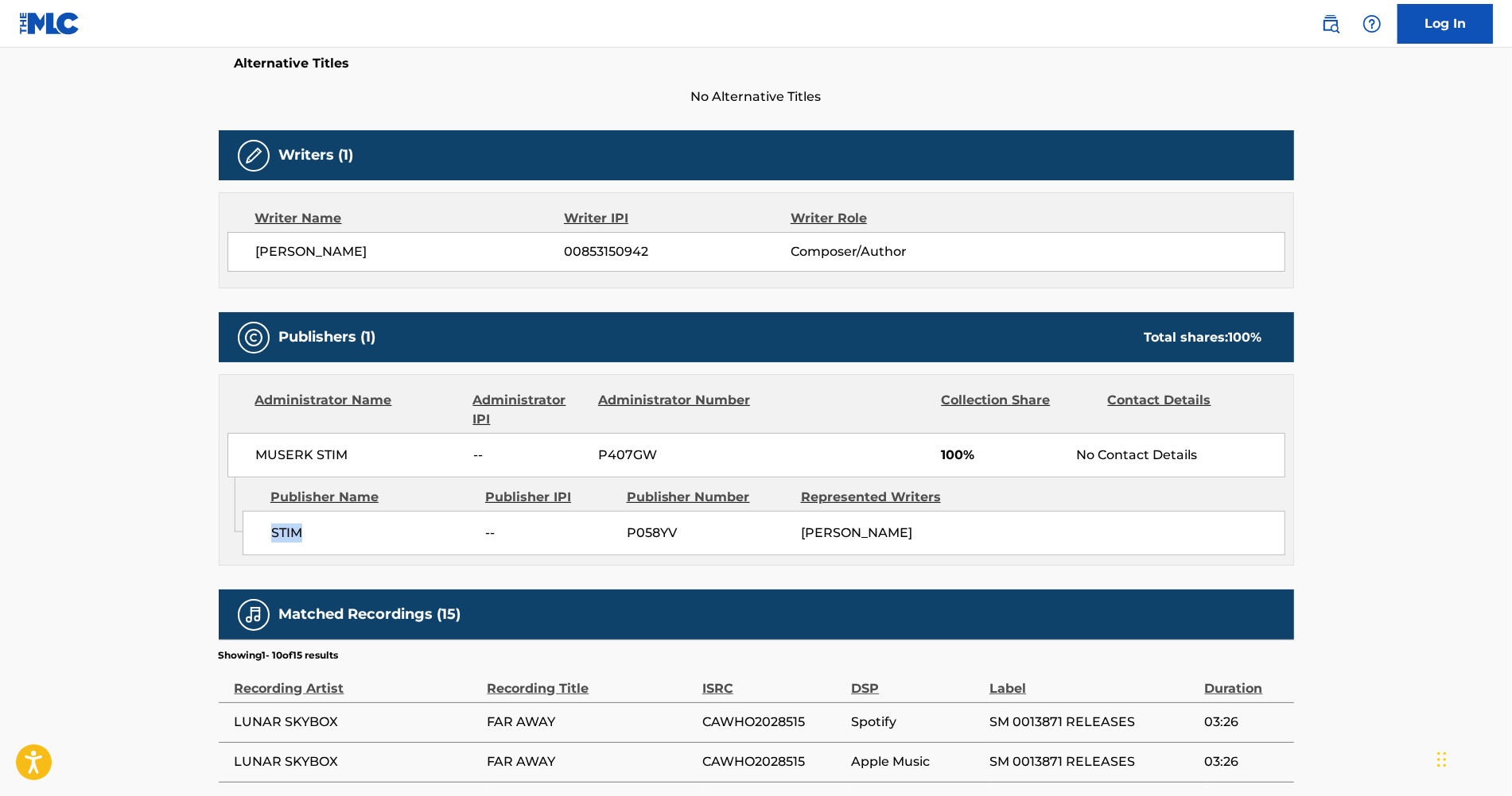
drag, startPoint x: 353, startPoint y: 537, endPoint x: 274, endPoint y: 527, distance: 79.6
click at [273, 527] on span "STIM" at bounding box center [372, 532] width 203 height 19
copy span "STIM"
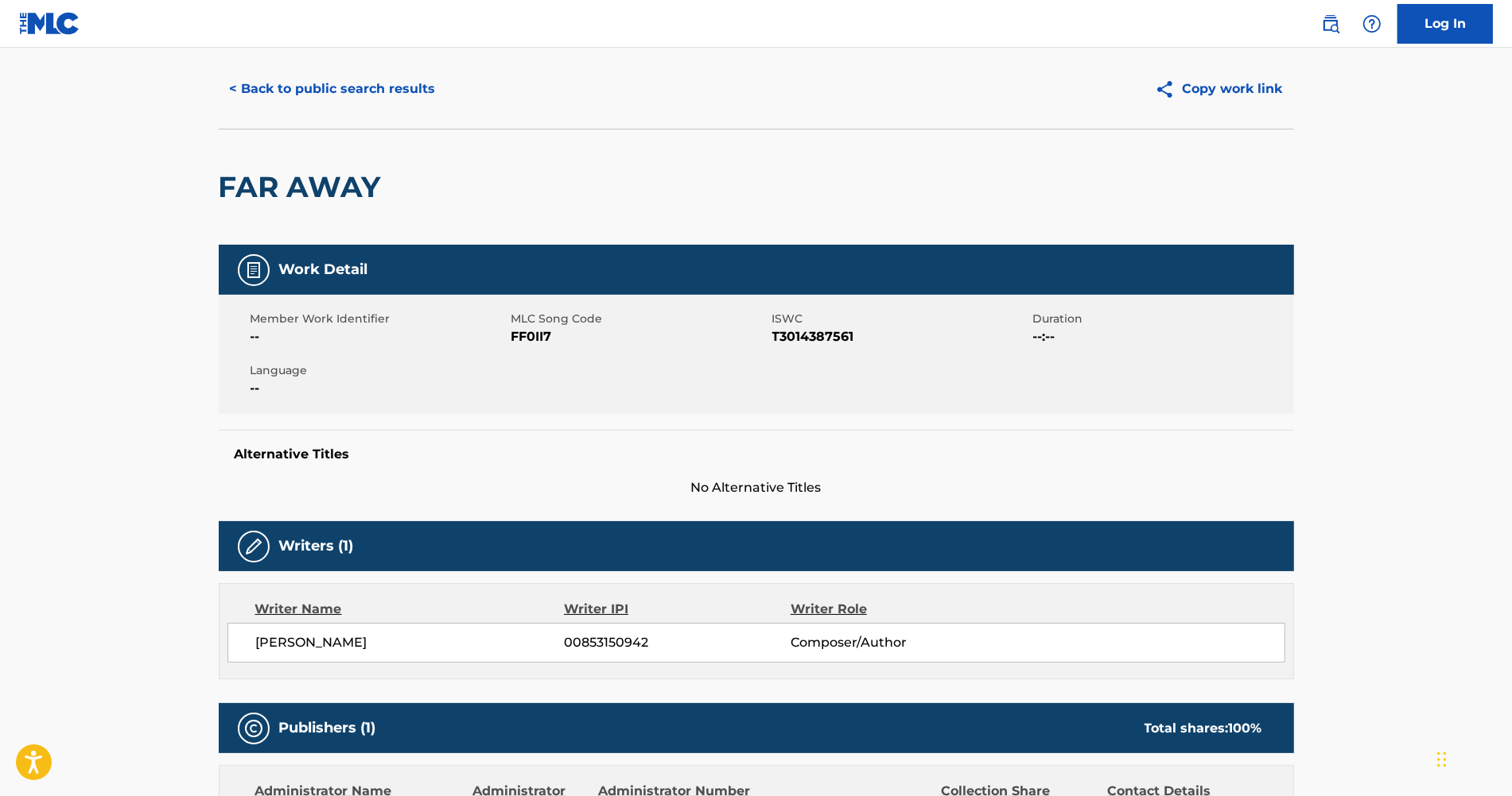
scroll to position [0, 0]
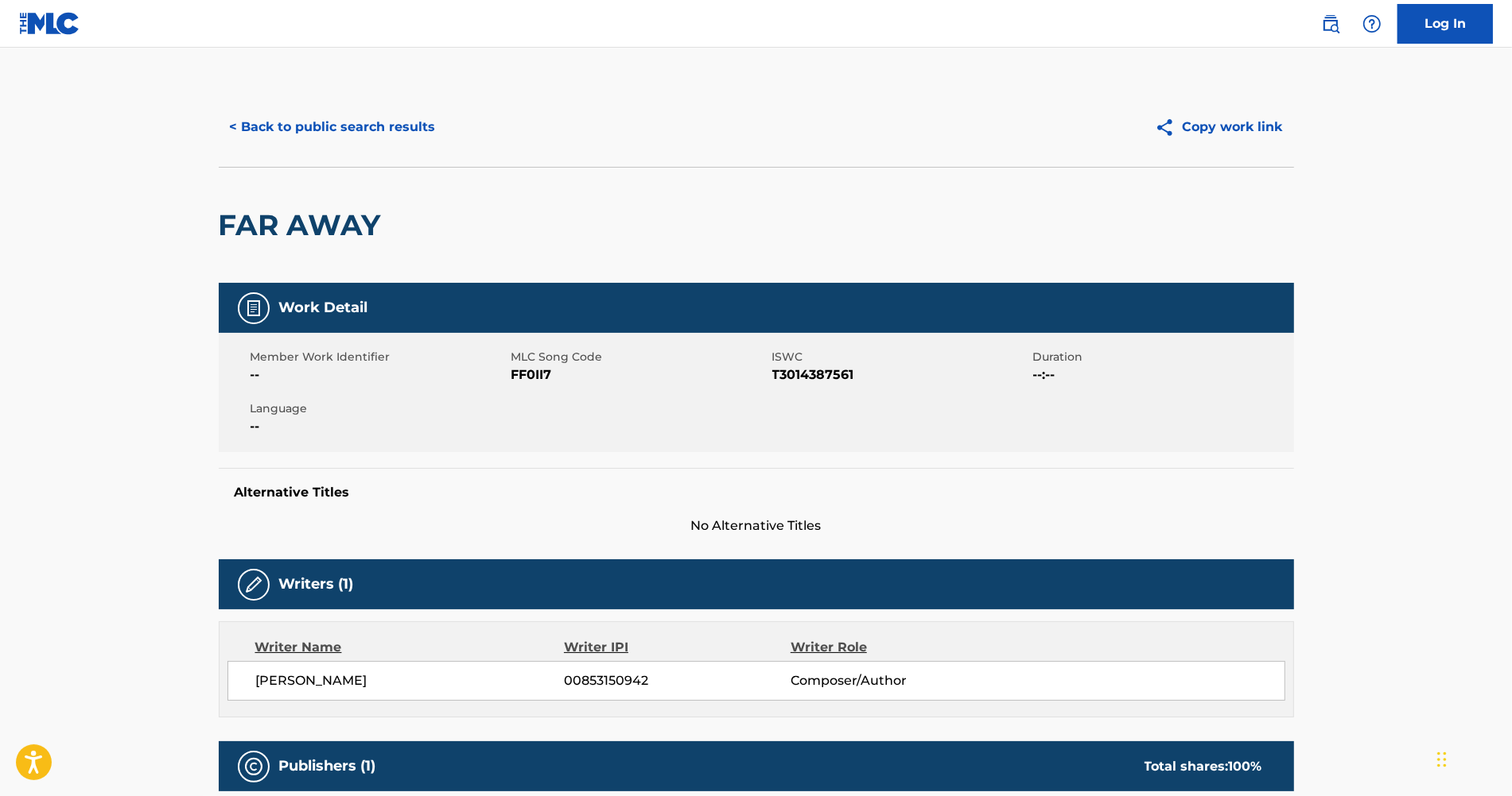
click at [315, 108] on button "< Back to public search results" at bounding box center [333, 127] width 228 height 39
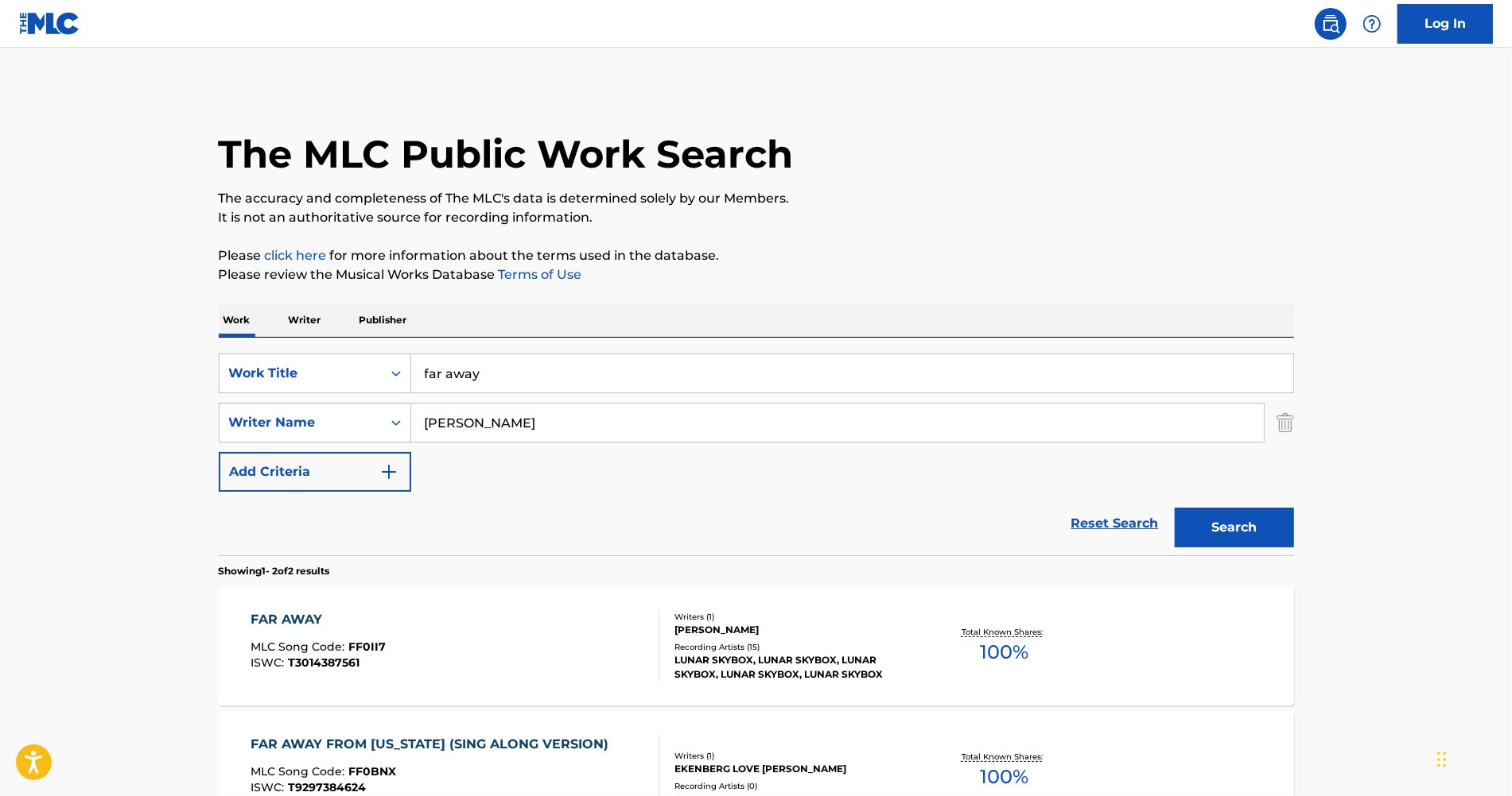
click at [470, 374] on input "far away" at bounding box center [852, 373] width 882 height 38
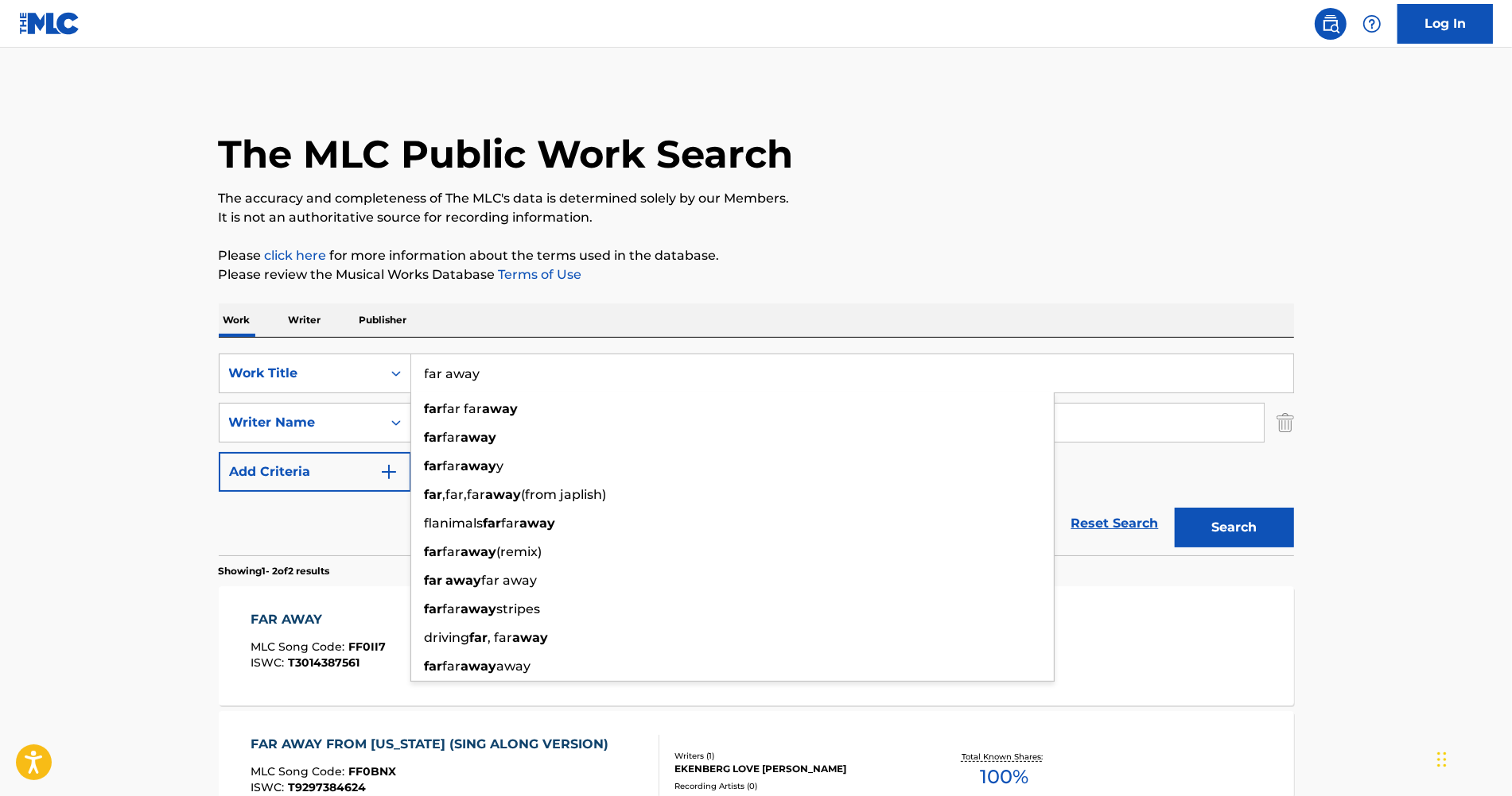
paste input "will stretson"
type input "will stretson"
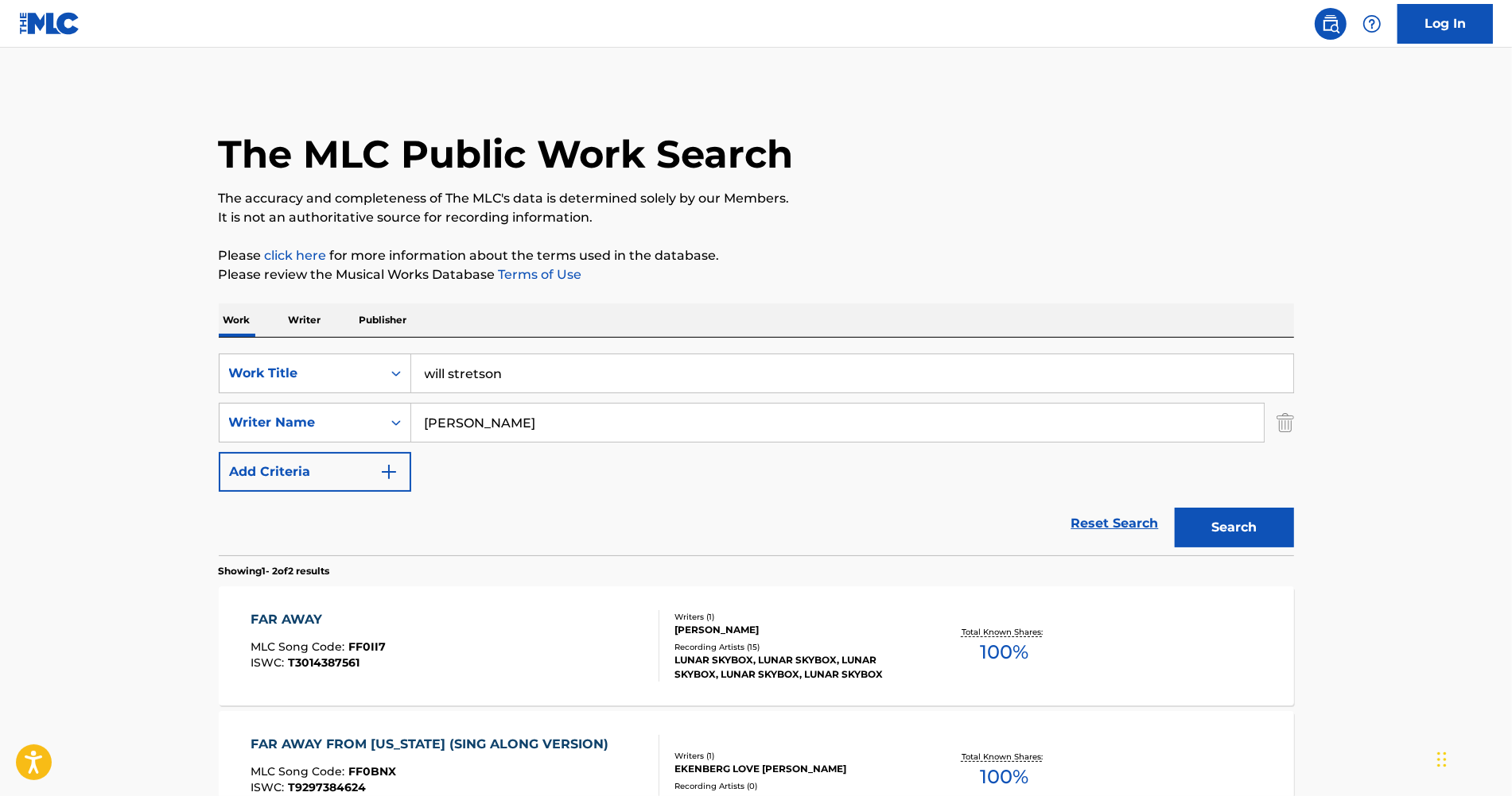
click at [468, 358] on input "will stretson" at bounding box center [852, 373] width 882 height 38
click at [453, 425] on input "[PERSON_NAME]" at bounding box center [838, 422] width 852 height 38
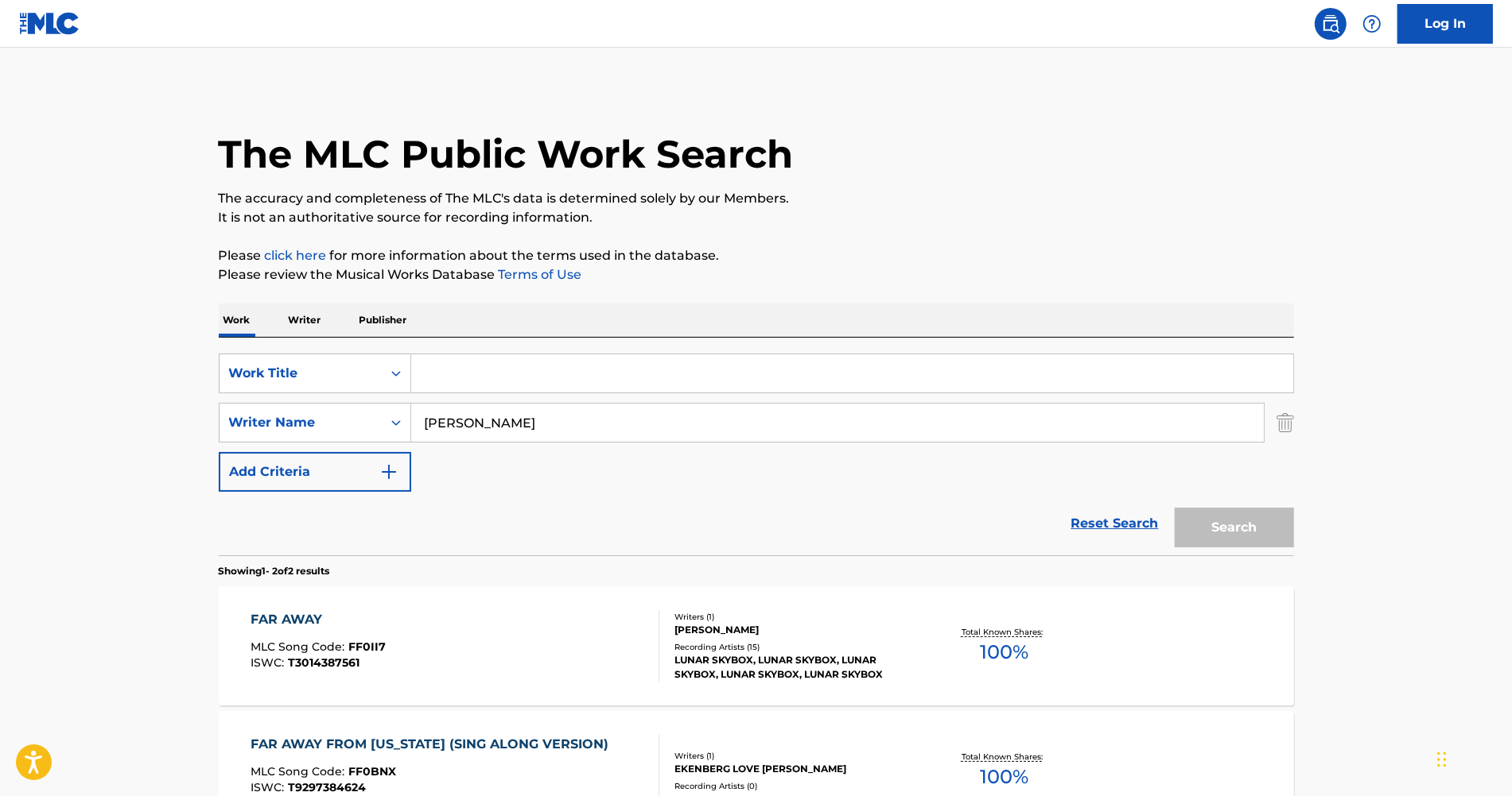
click at [453, 425] on input "[PERSON_NAME]" at bounding box center [838, 422] width 852 height 38
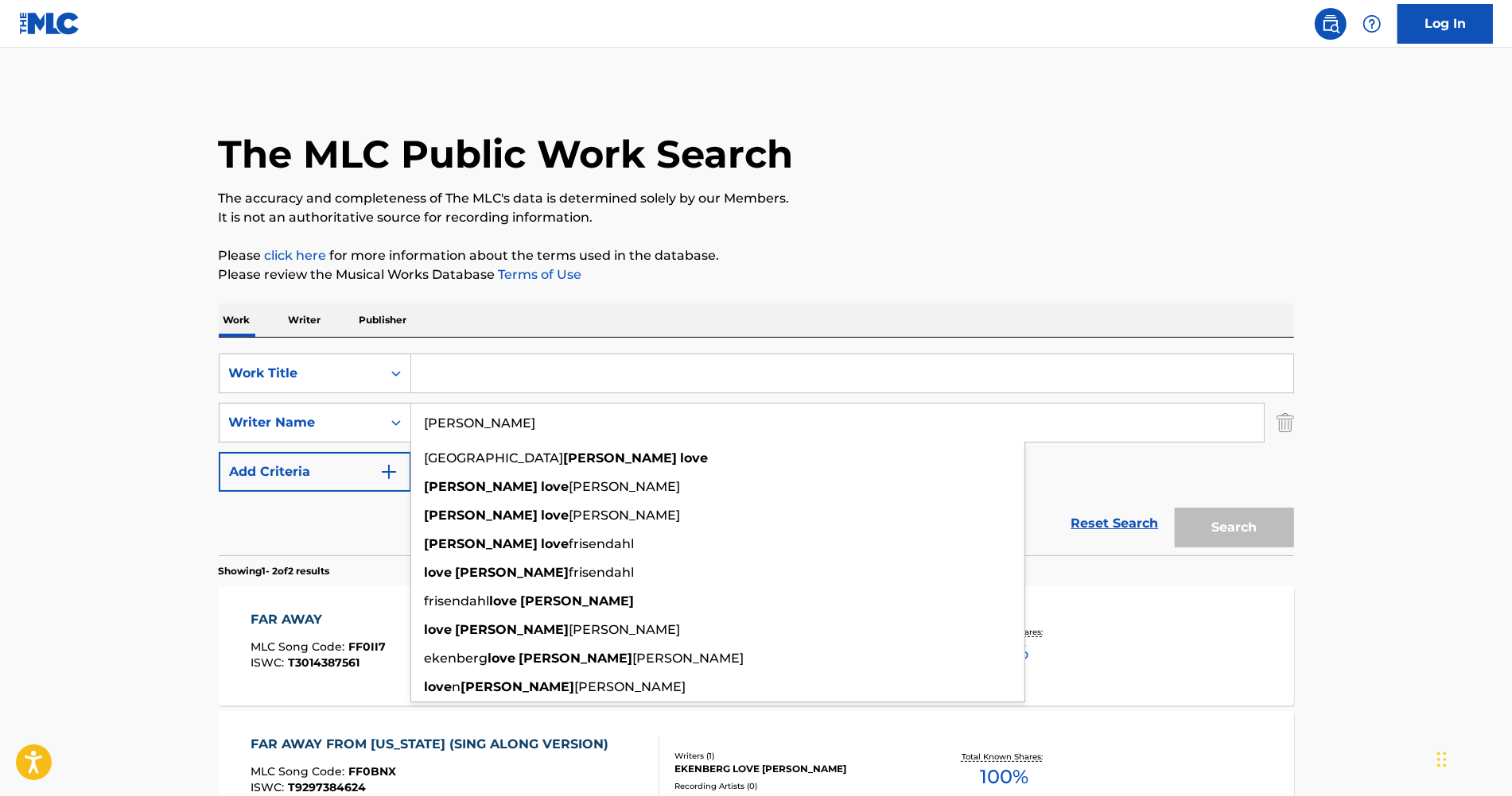
click at [453, 425] on input "[PERSON_NAME]" at bounding box center [838, 422] width 852 height 38
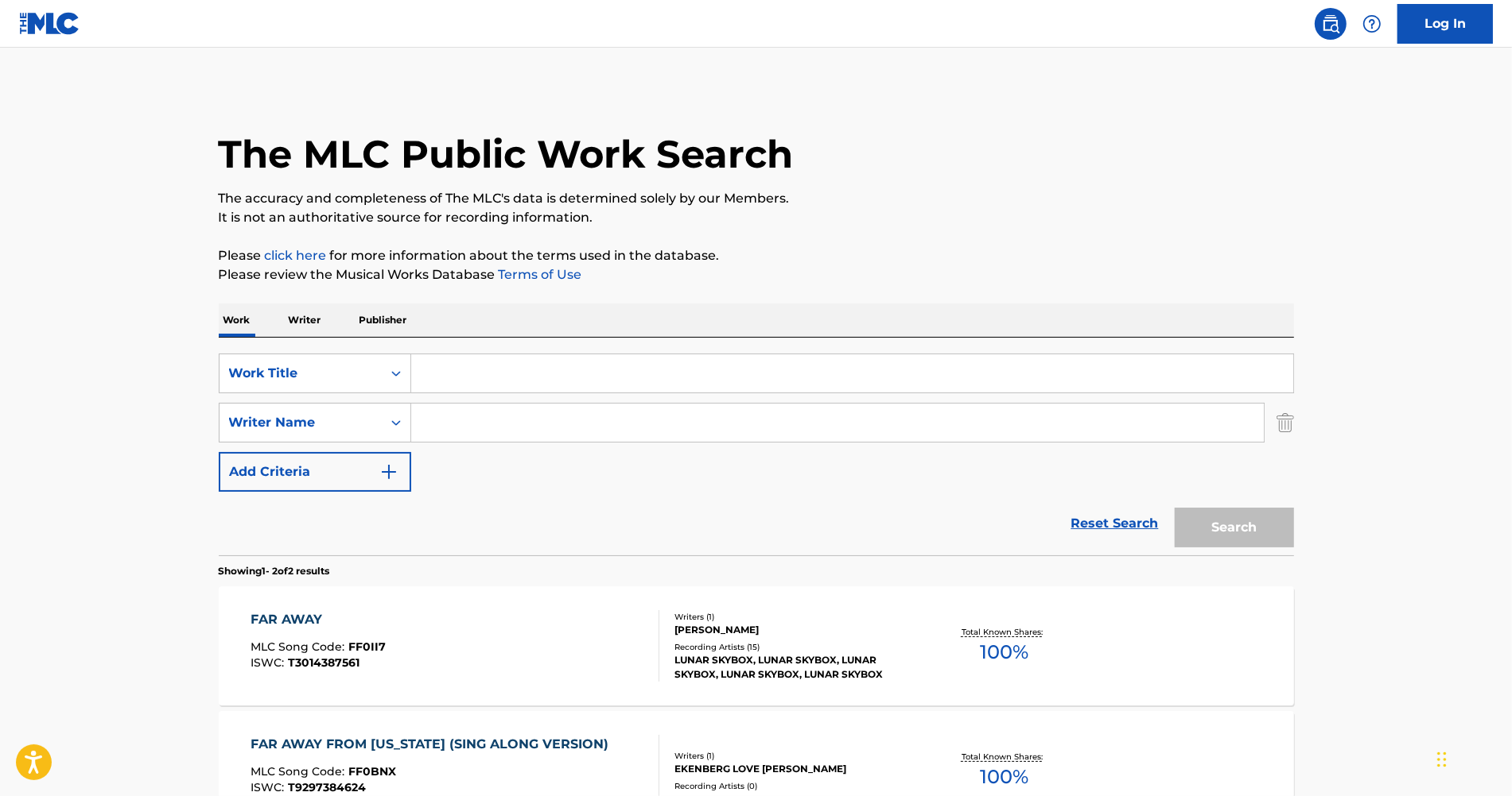
click at [20, 353] on main "The MLC Public Work Search The accuracy and completeness of The MLC's data is d…" at bounding box center [756, 480] width 1512 height 866
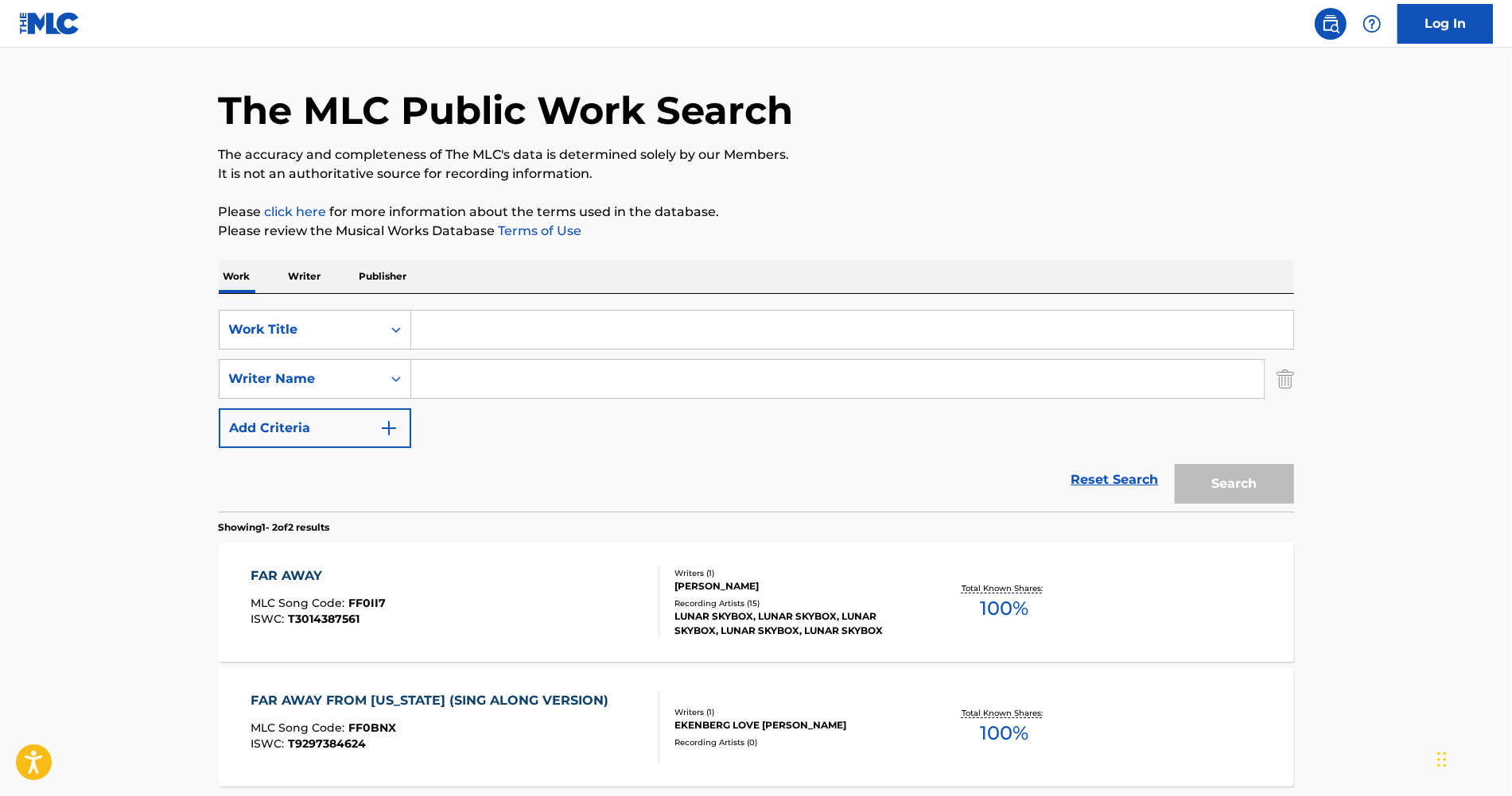
scroll to position [47, 0]
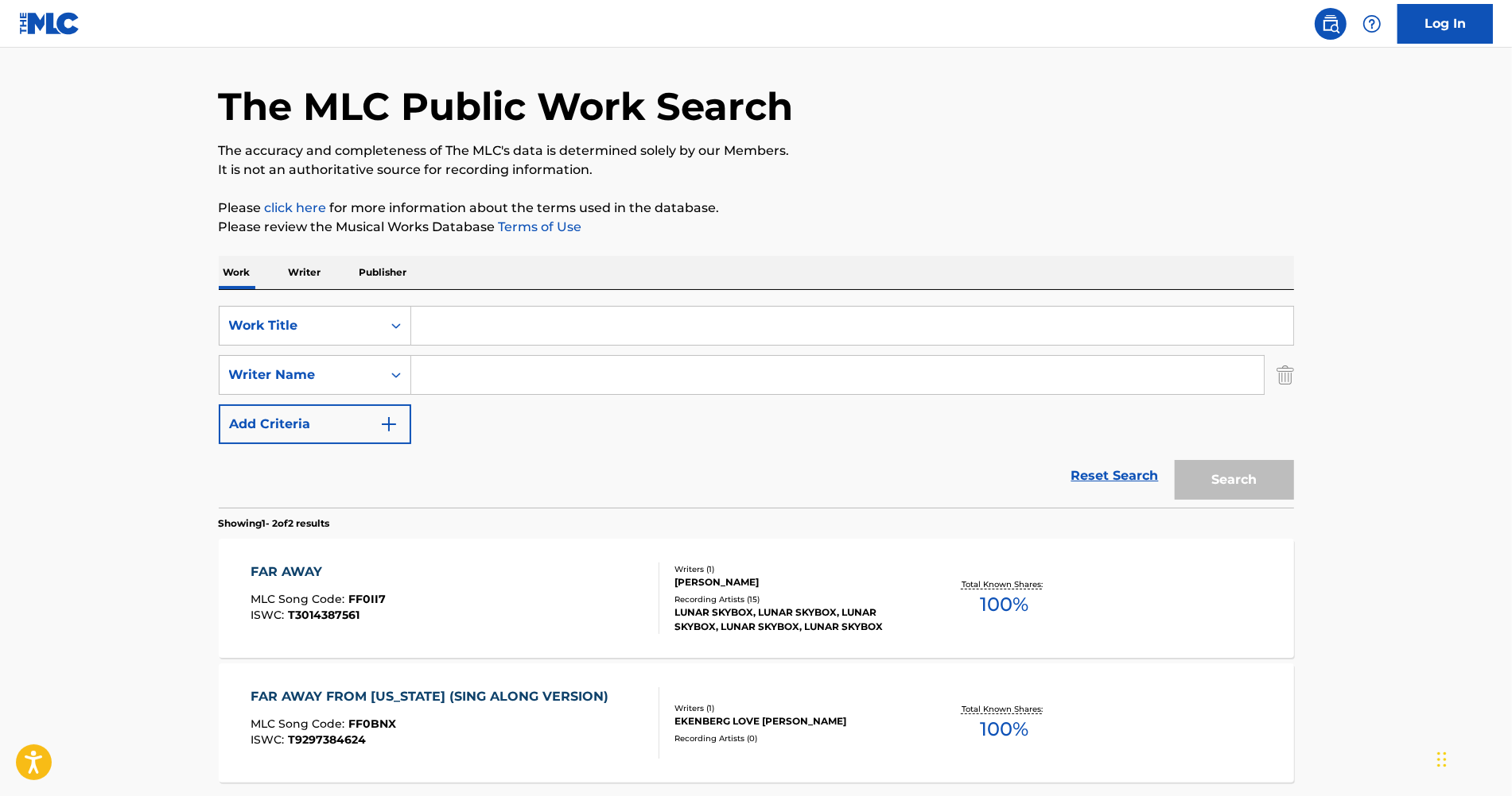
click at [163, 284] on main "The MLC Public Work Search The accuracy and completeness of The MLC's data is d…" at bounding box center [756, 433] width 1512 height 866
click at [86, 488] on main "The MLC Public Work Search The accuracy and completeness of The MLC's data is d…" at bounding box center [756, 433] width 1512 height 866
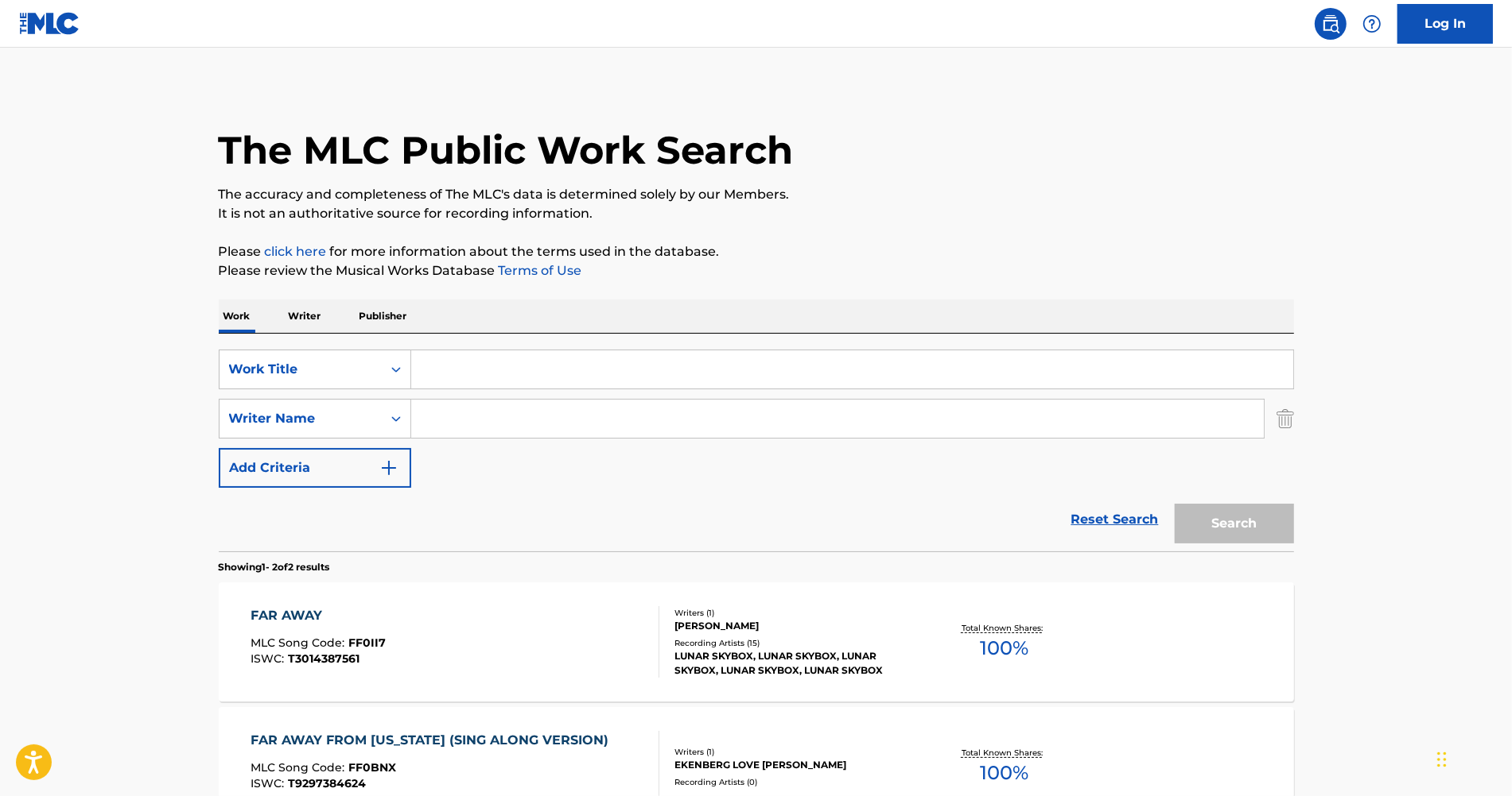
scroll to position [0, 0]
